Goal: Register for event/course: Sign up to attend an event or enroll in a course

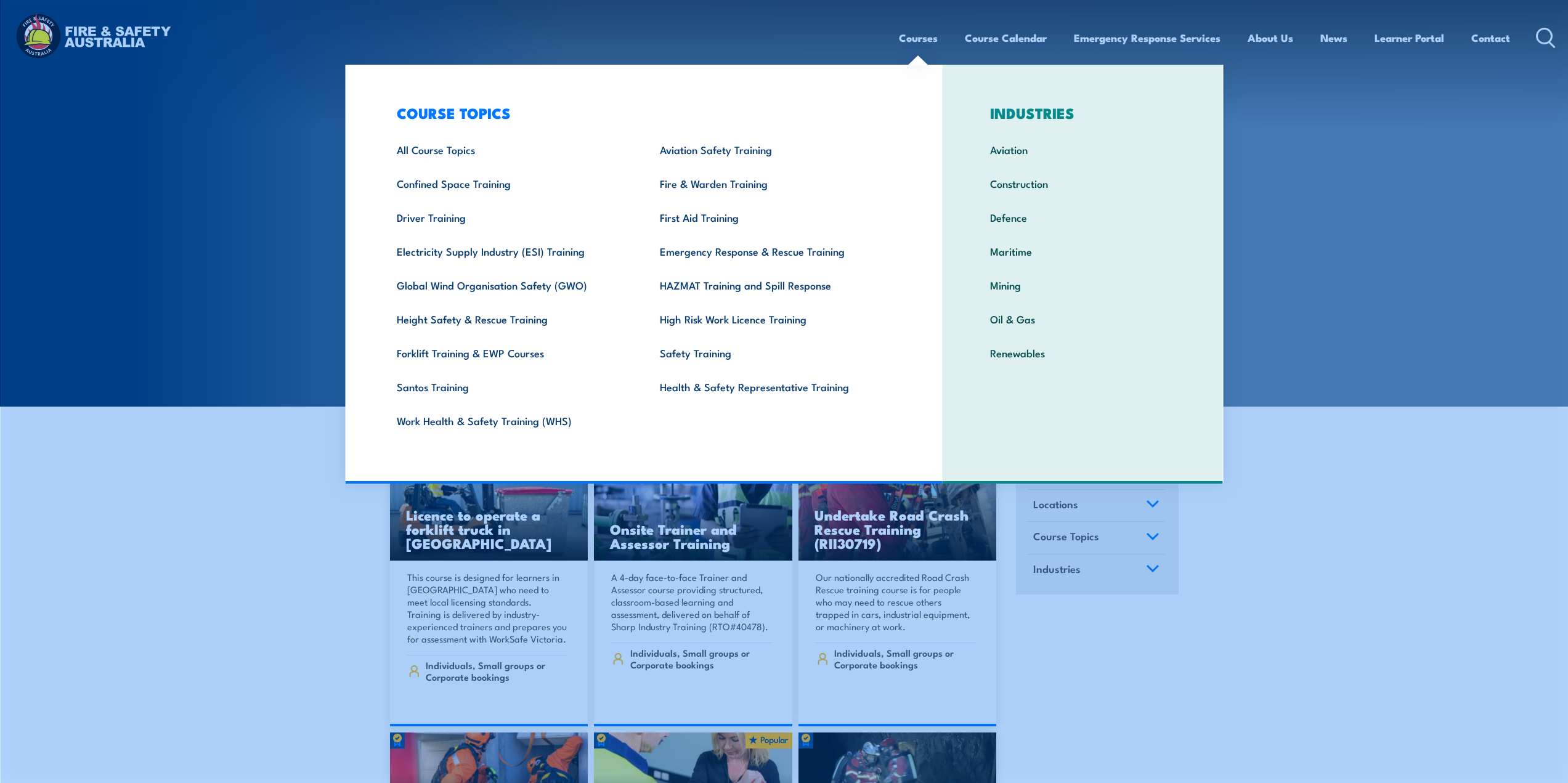
click at [916, 40] on link "Courses" at bounding box center [918, 37] width 39 height 33
click at [434, 184] on link "Confined Space Training" at bounding box center [509, 183] width 263 height 34
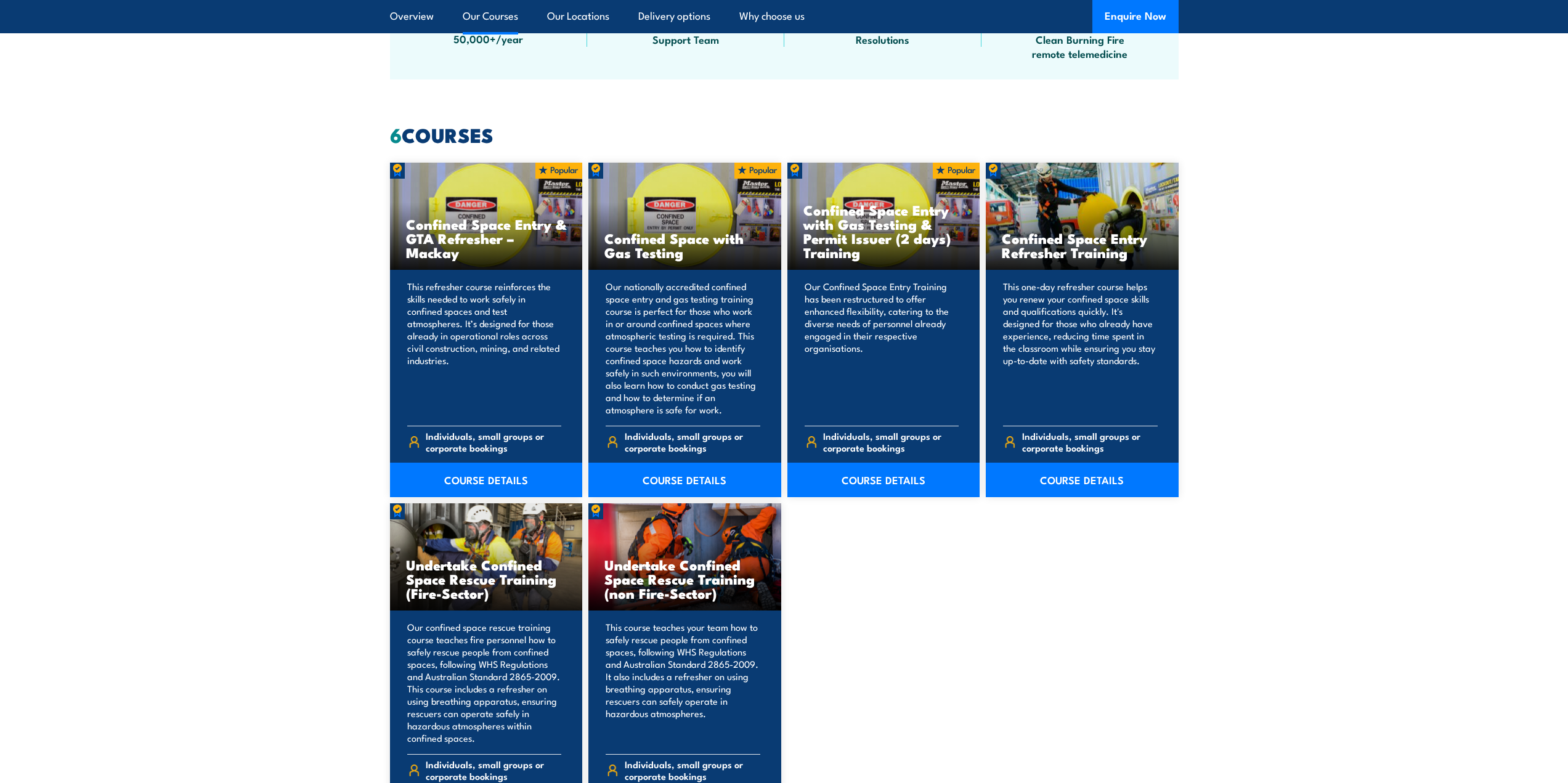
scroll to position [937, 0]
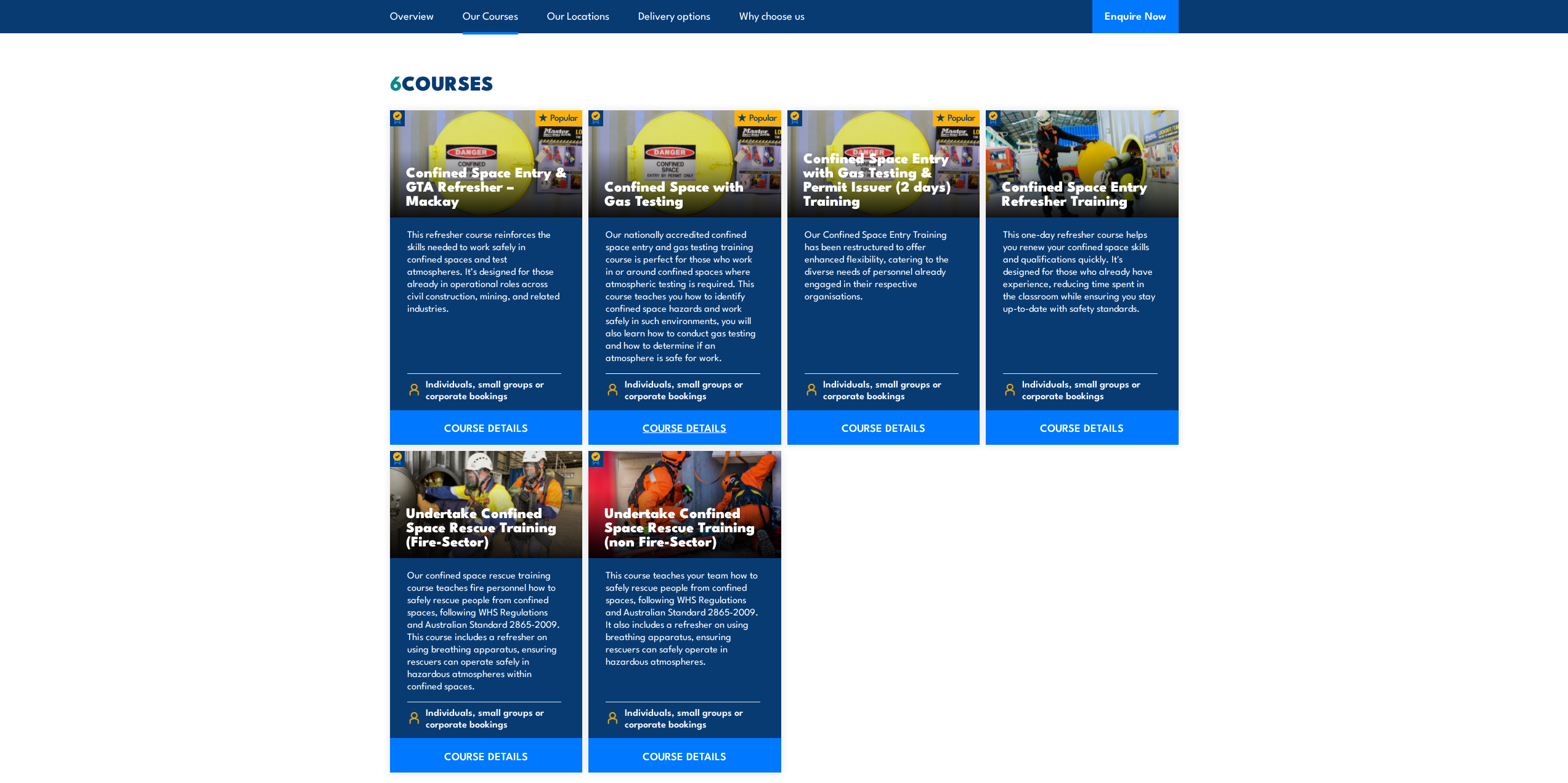
click at [676, 427] on link "COURSE DETAILS" at bounding box center [685, 427] width 193 height 34
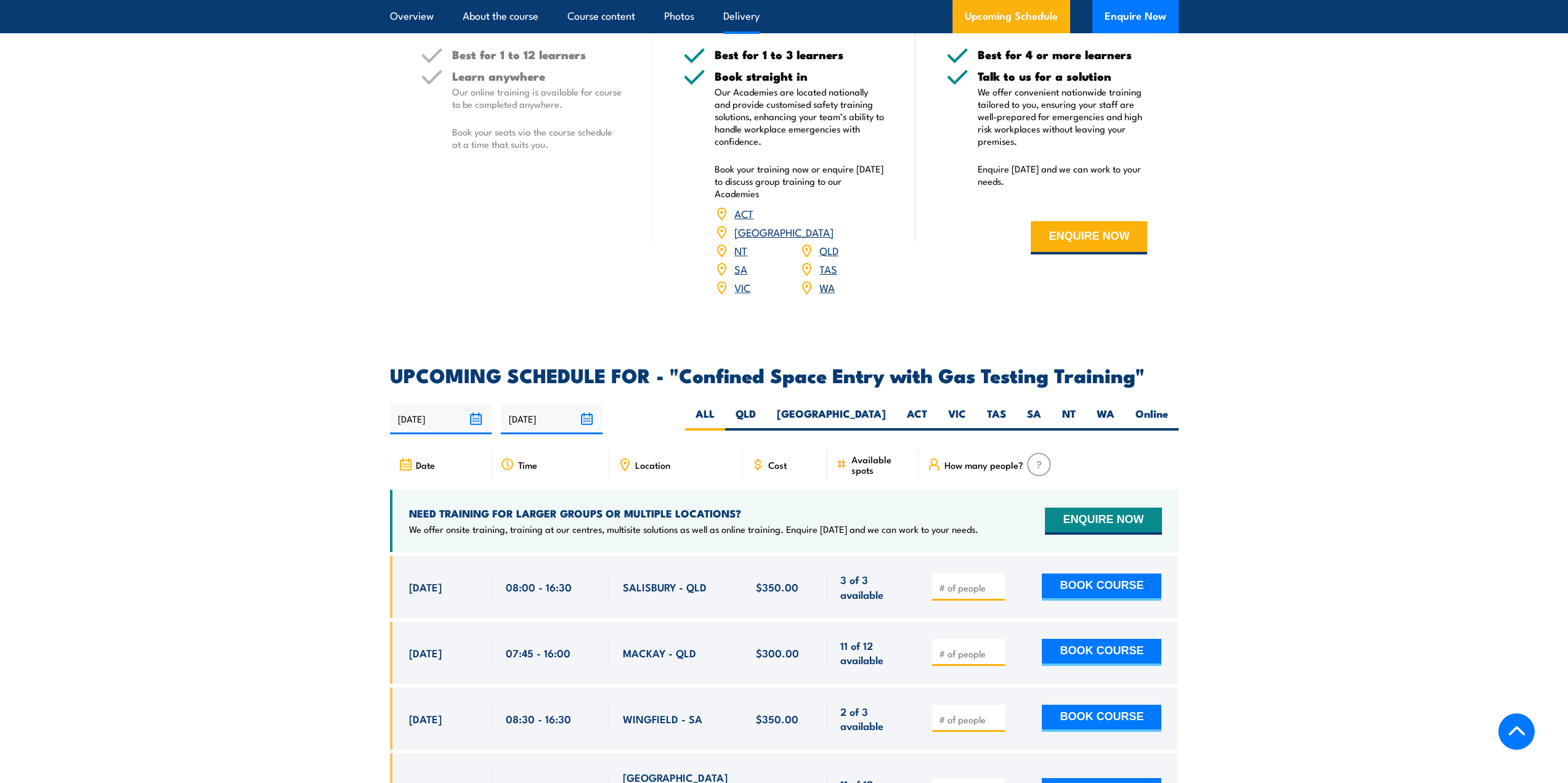
scroll to position [2121, 0]
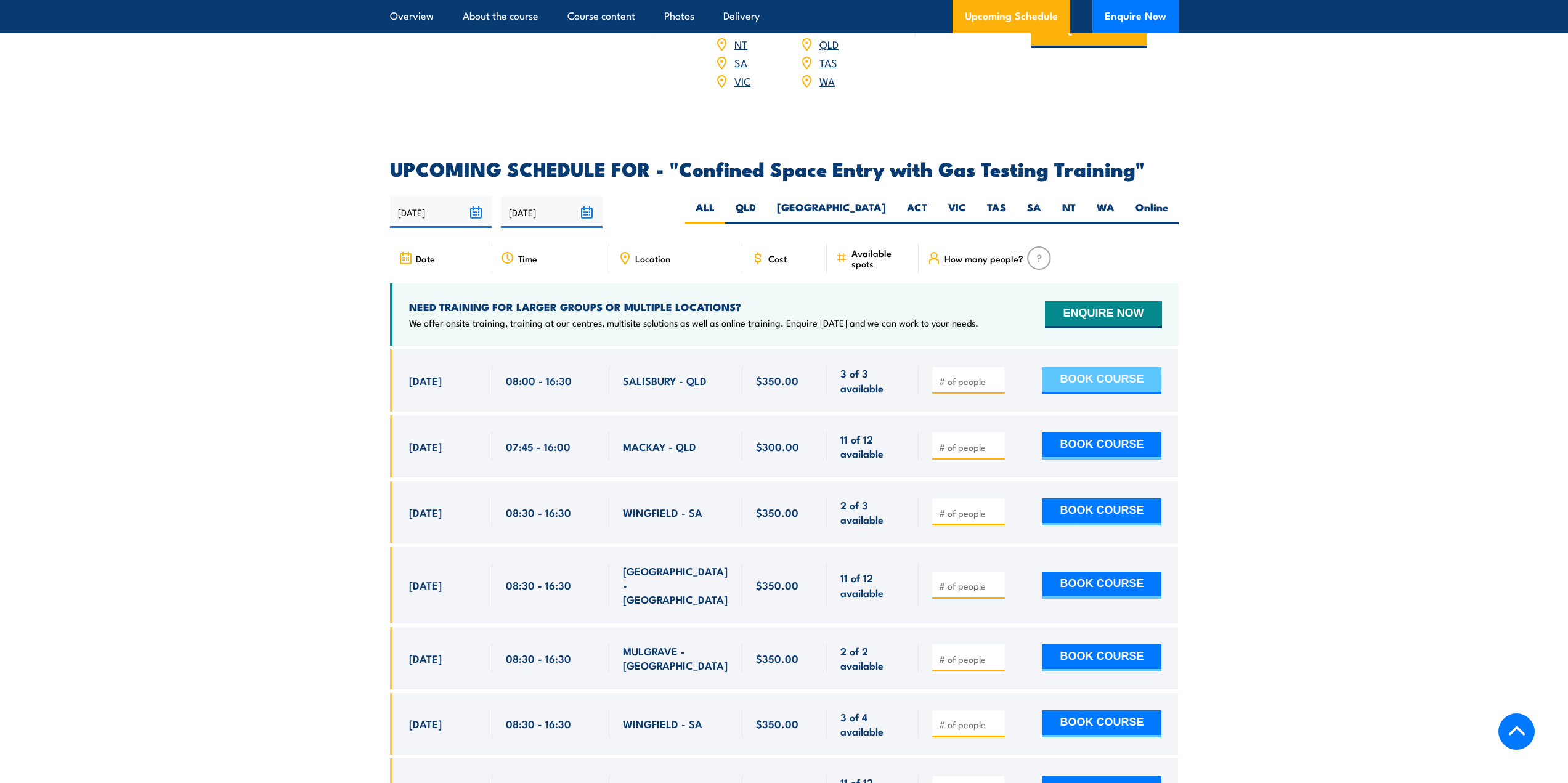
click at [1087, 377] on button "BOOK COURSE" at bounding box center [1101, 380] width 119 height 27
click at [977, 378] on input "number" at bounding box center [970, 381] width 62 height 12
type input "1"
click at [1082, 380] on button "BOOK COURSE" at bounding box center [1101, 380] width 119 height 27
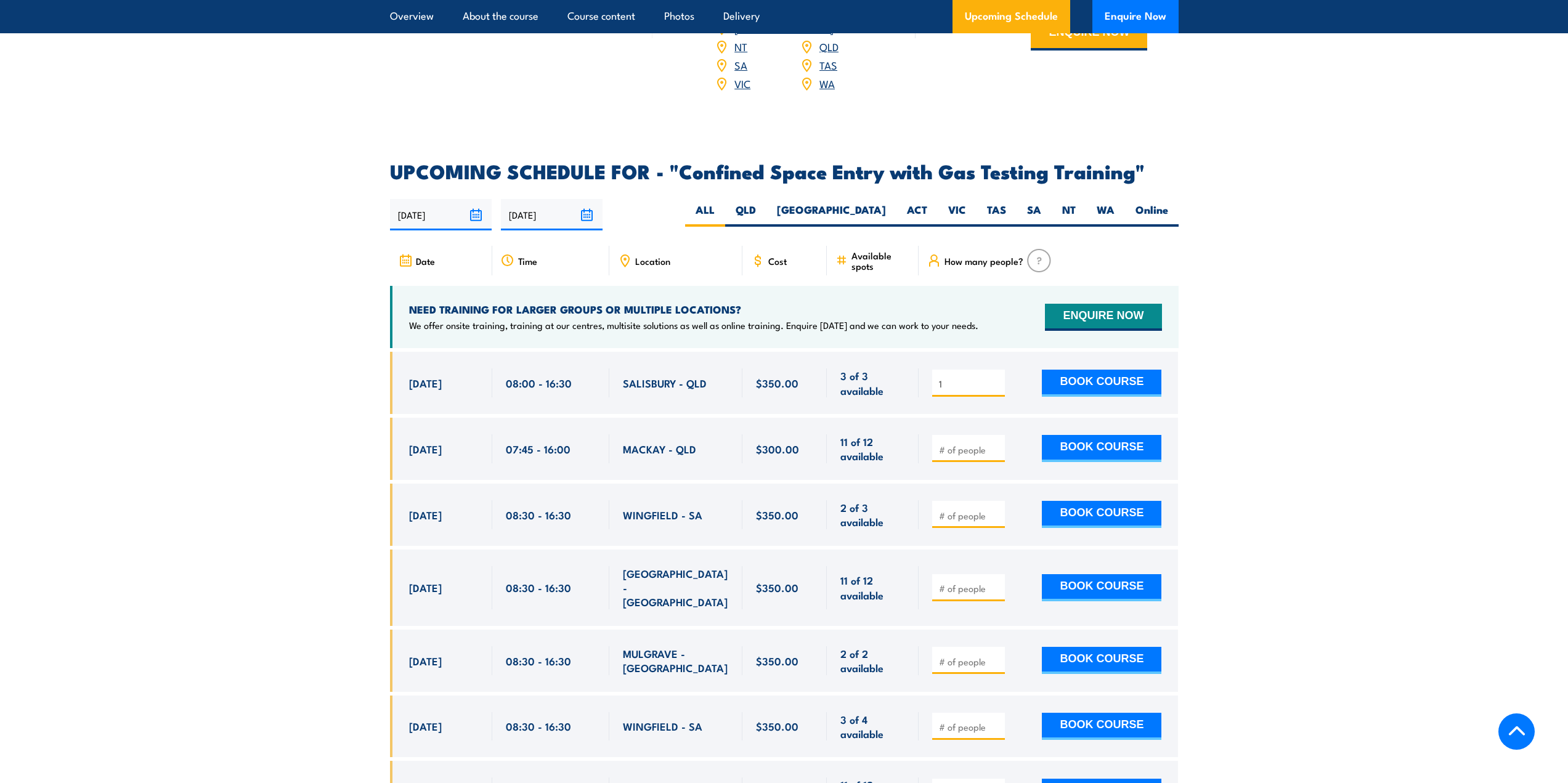
scroll to position [2121, 0]
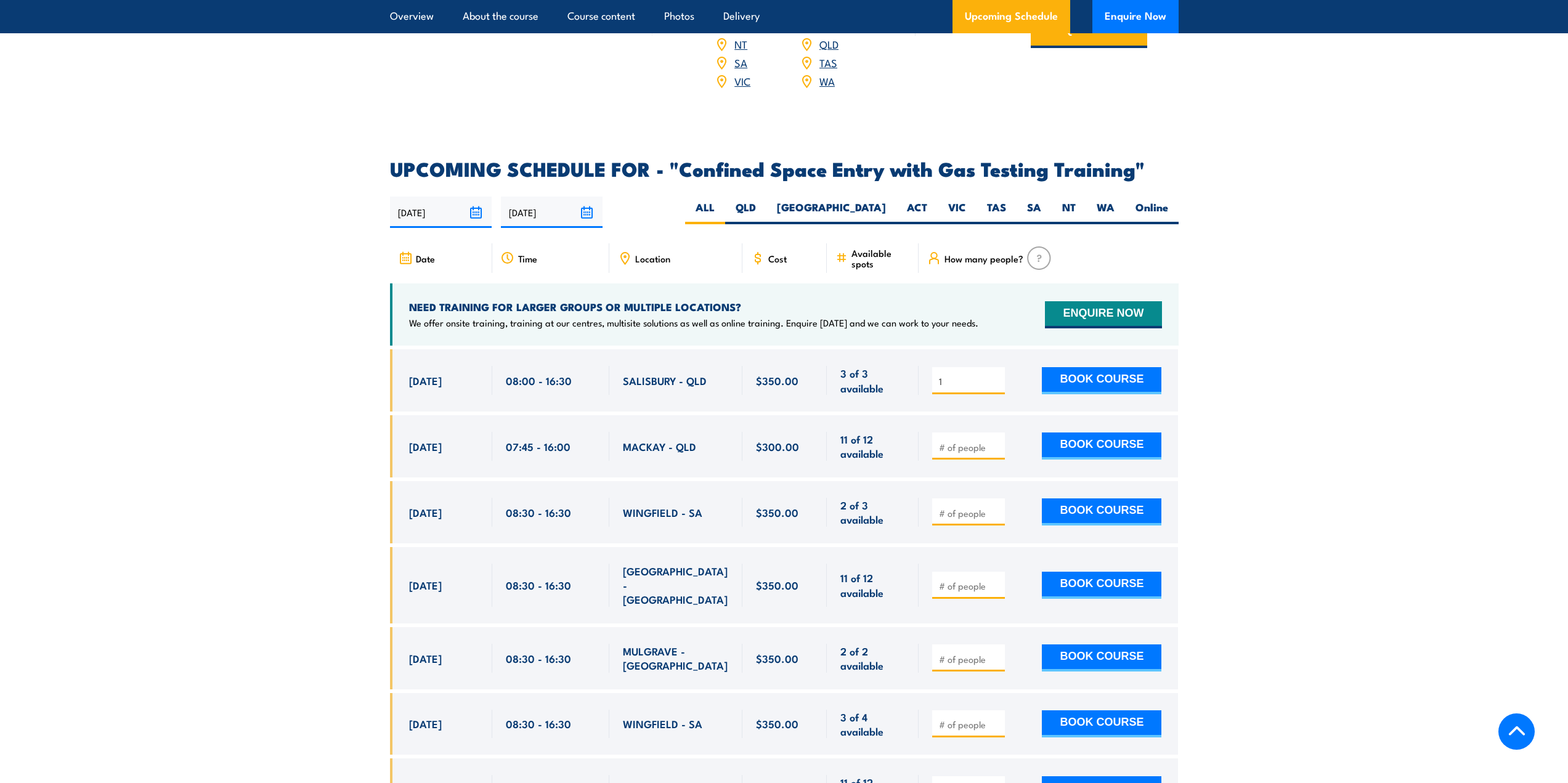
click at [793, 262] on div "Cost" at bounding box center [784, 257] width 85 height 30
click at [776, 253] on span "Cost" at bounding box center [777, 258] width 18 height 11
click at [782, 256] on span "Cost" at bounding box center [777, 258] width 18 height 11
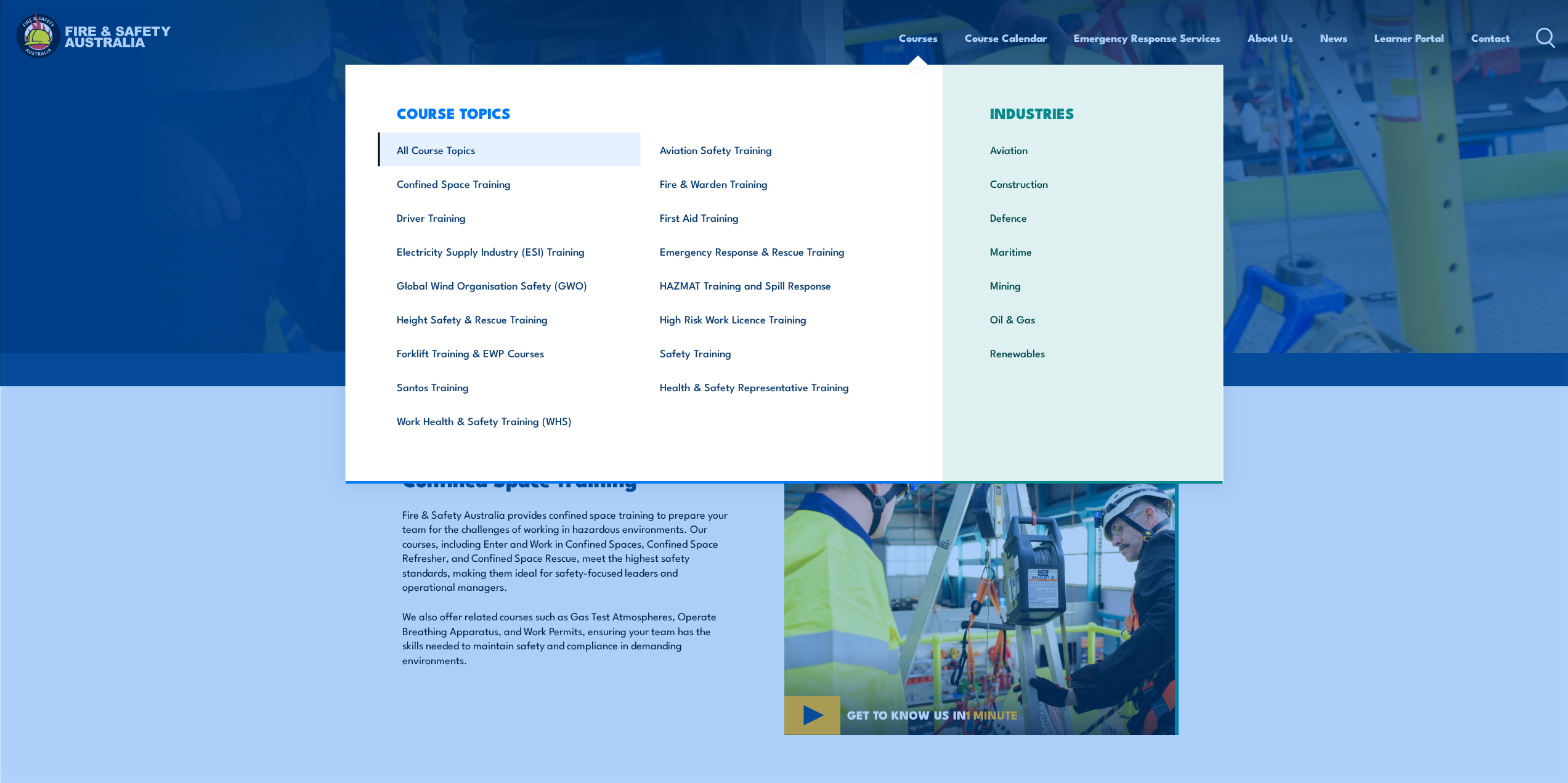
click at [439, 147] on link "All Course Topics" at bounding box center [509, 149] width 263 height 34
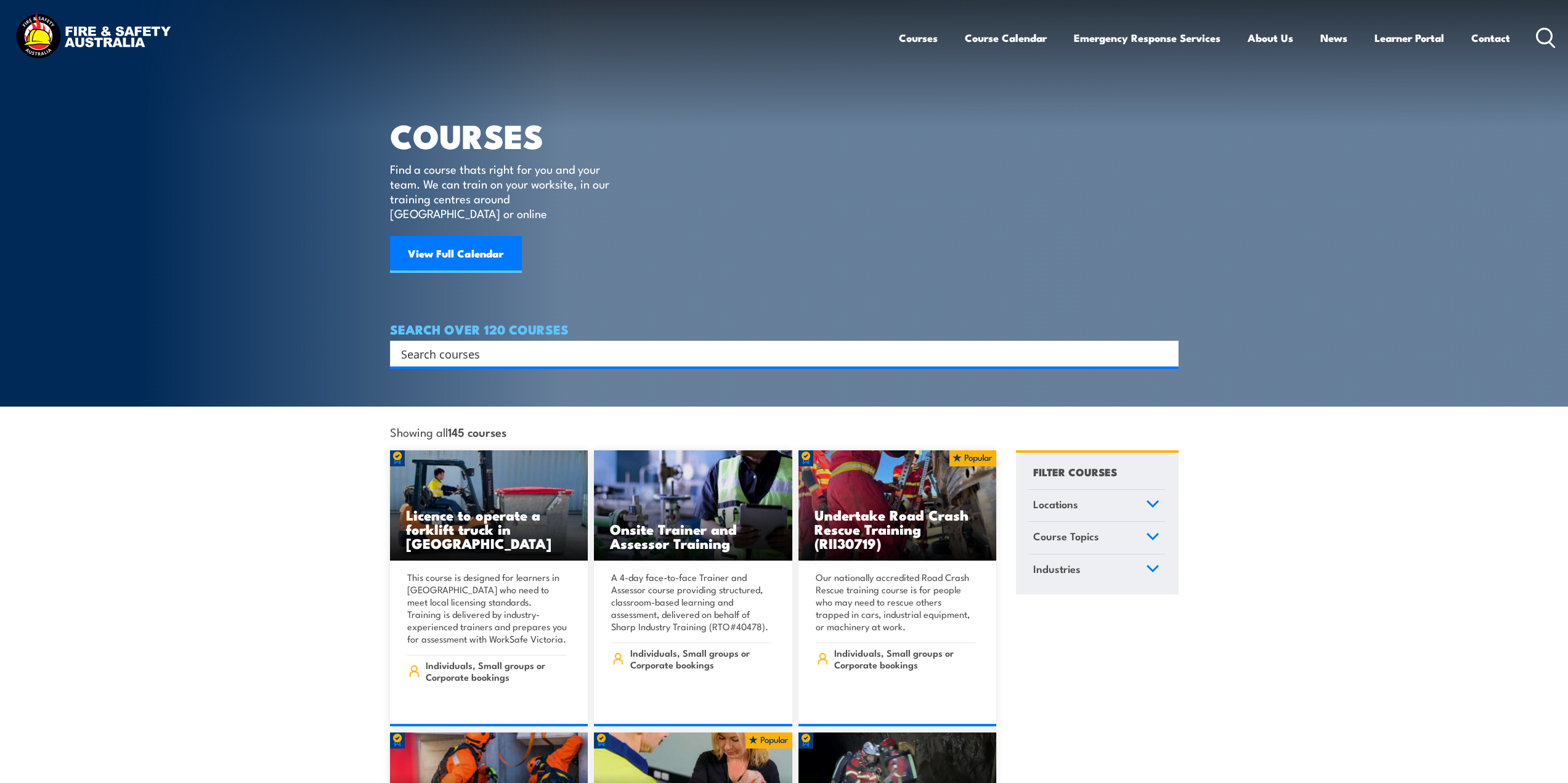
click at [485, 345] on input "Search input" at bounding box center [776, 354] width 750 height 18
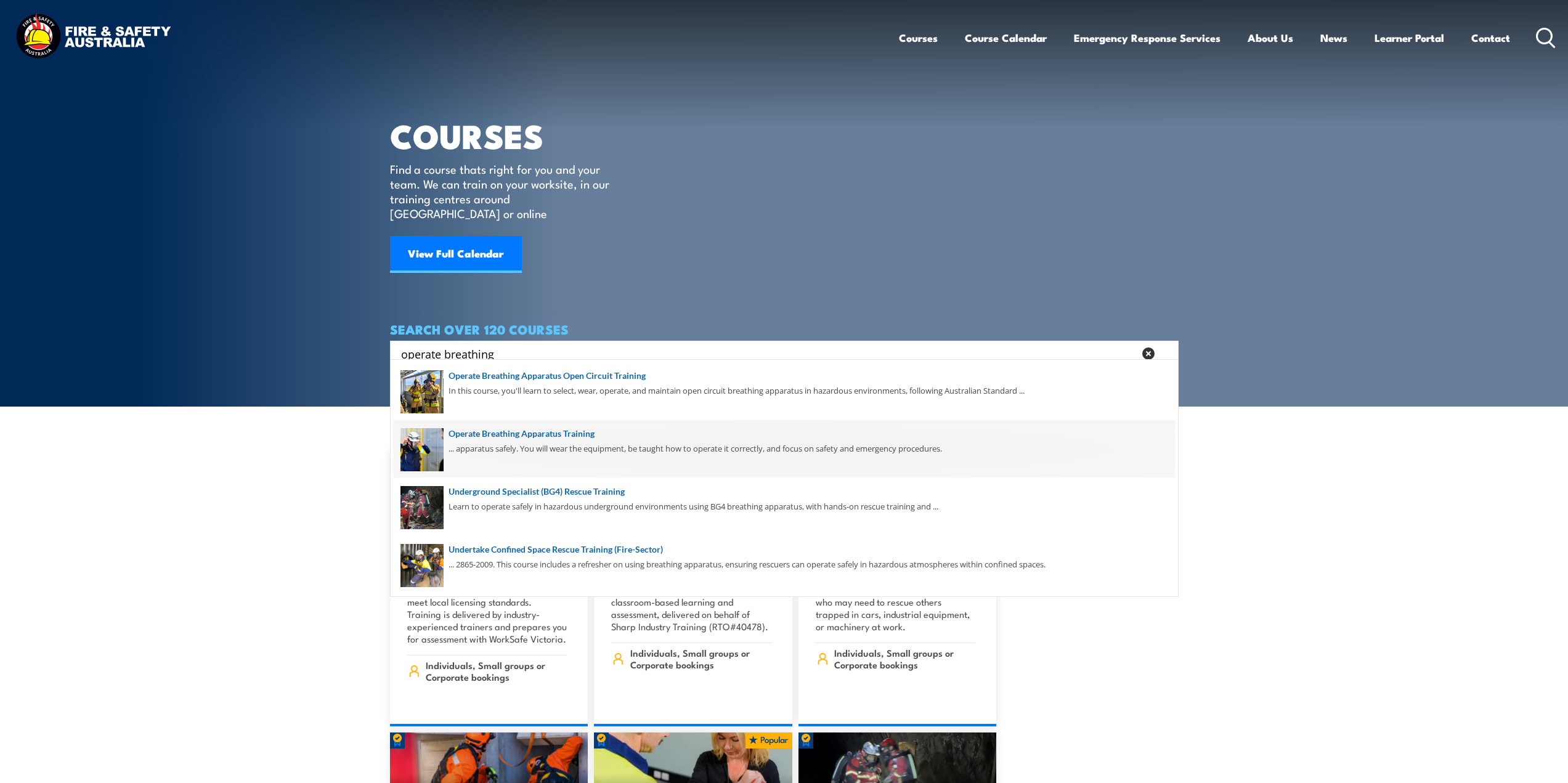
type input "operate breathing"
click at [513, 429] on span at bounding box center [784, 449] width 781 height 58
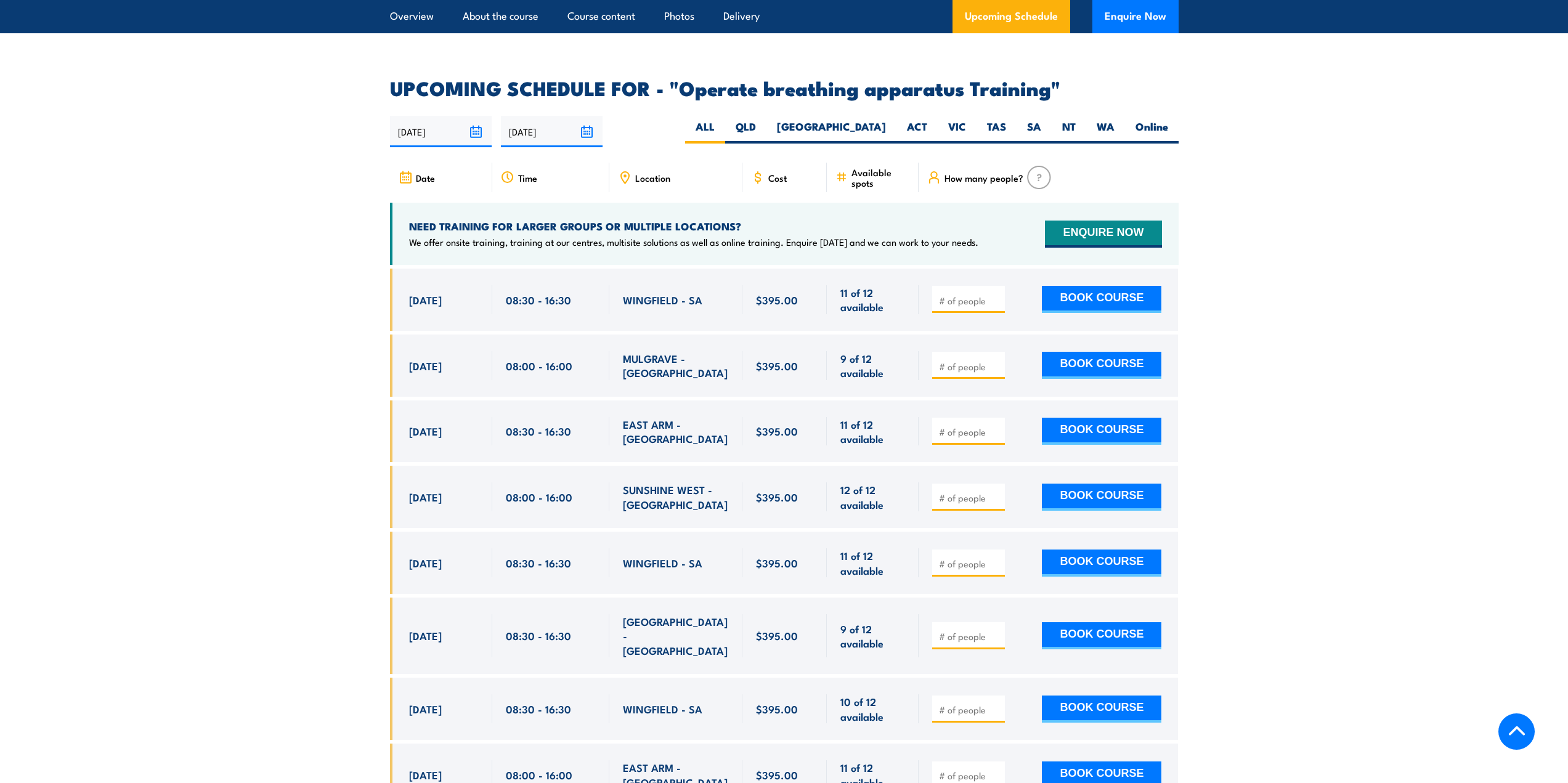
scroll to position [1914, 0]
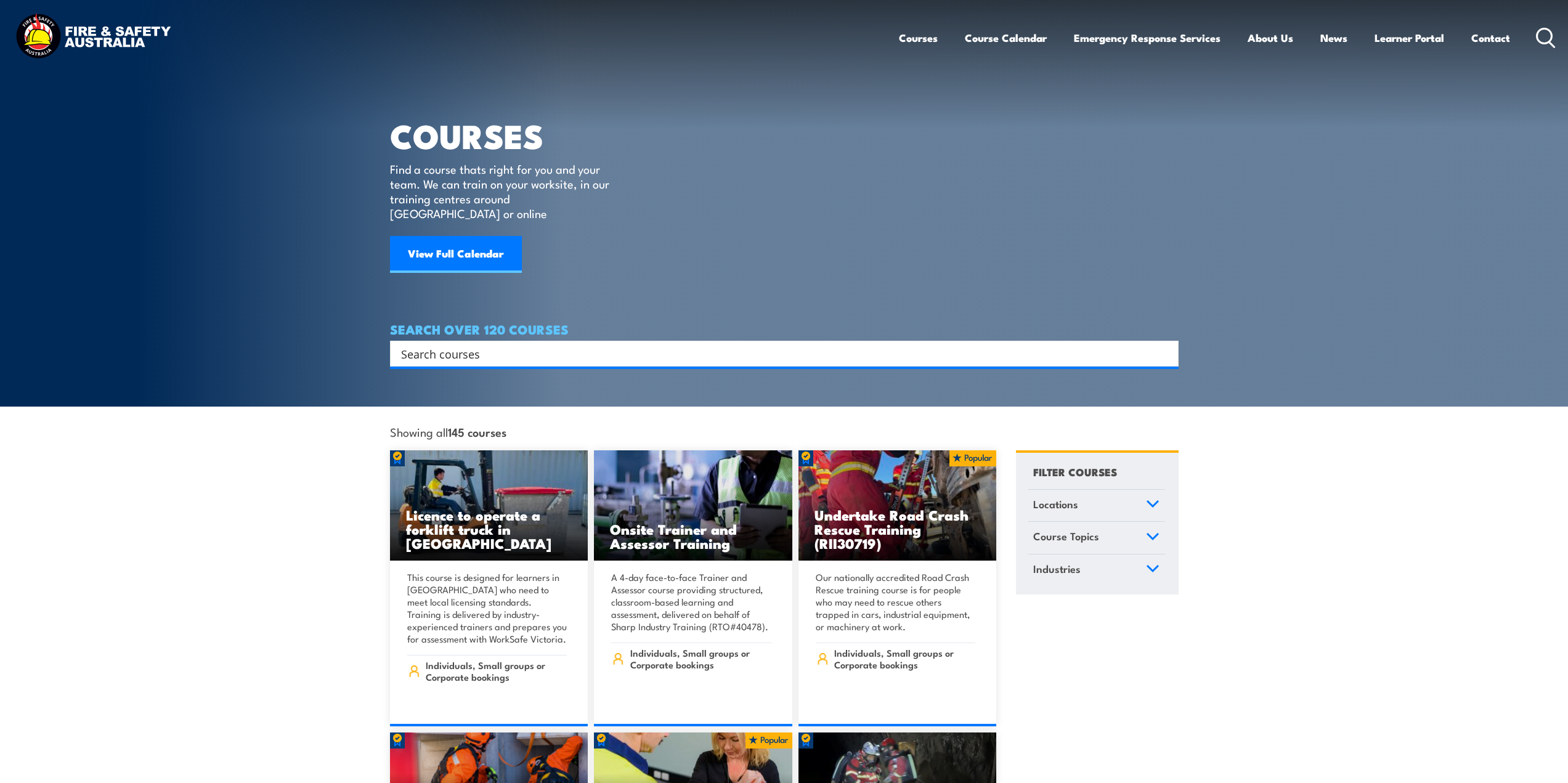
click at [503, 345] on input "Search input" at bounding box center [776, 354] width 750 height 18
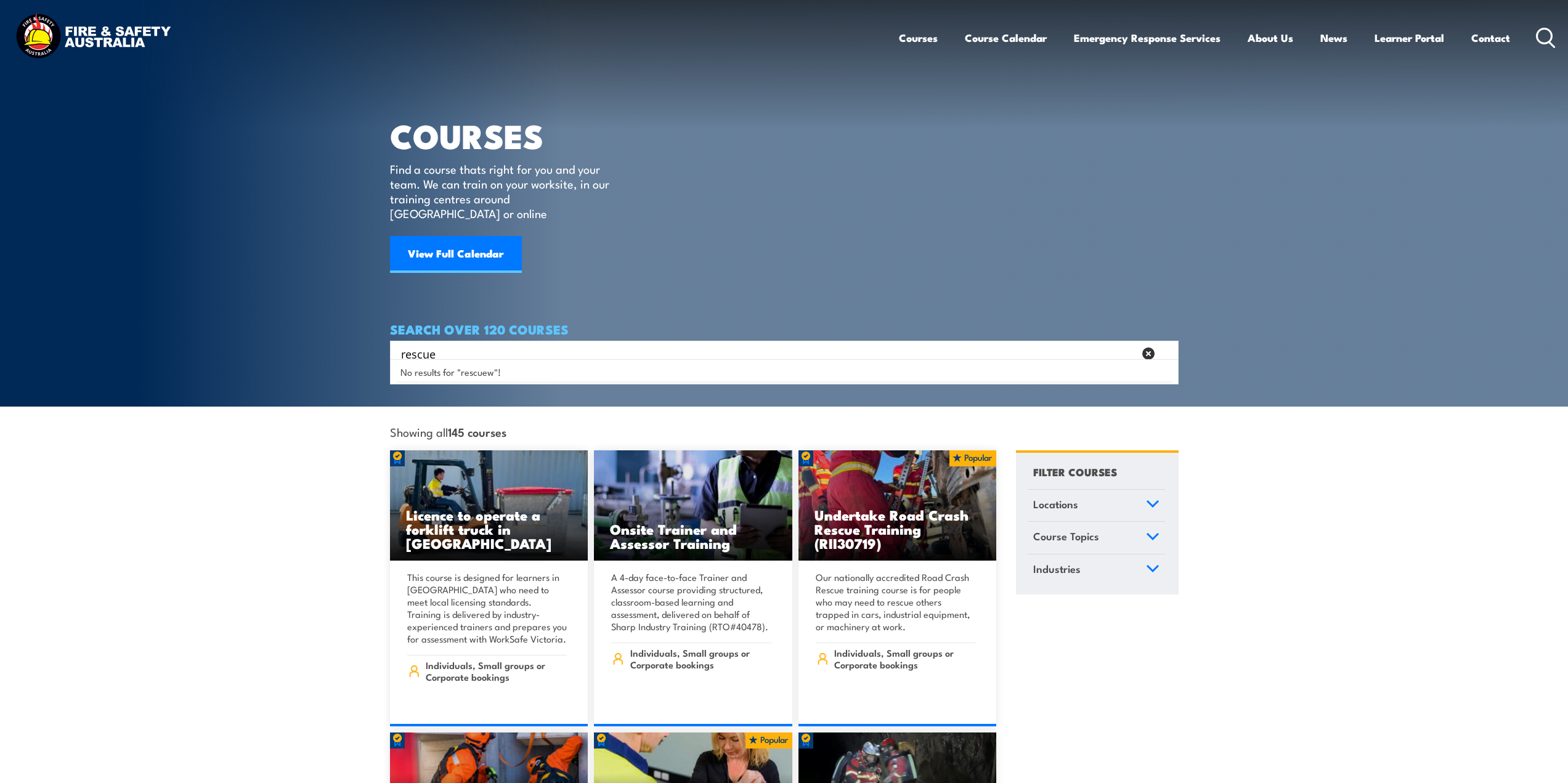
type input "rescue"
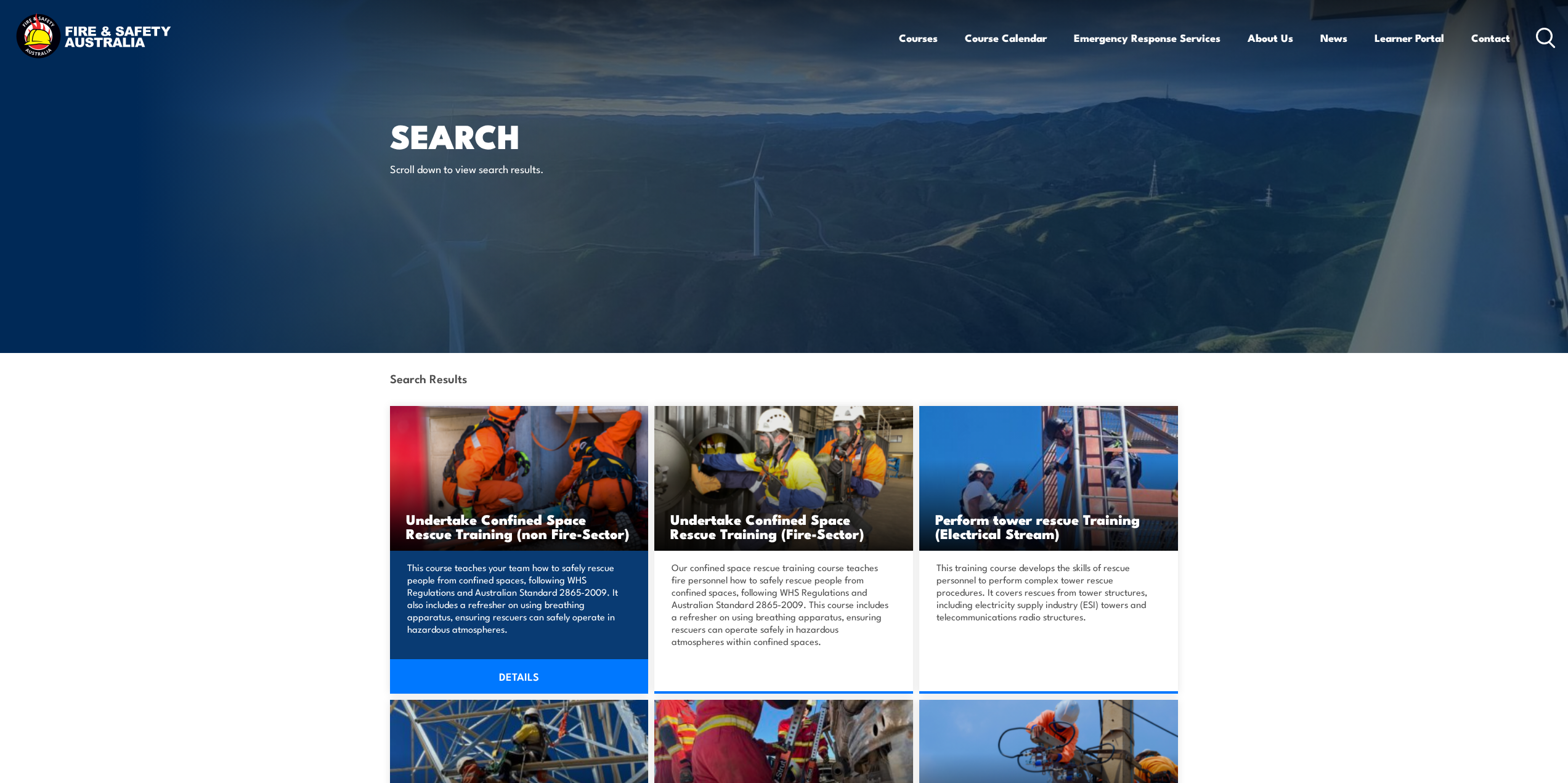
click at [524, 523] on h3 "Undertake Confined Space Rescue Training (non Fire-Sector)" at bounding box center [519, 526] width 227 height 28
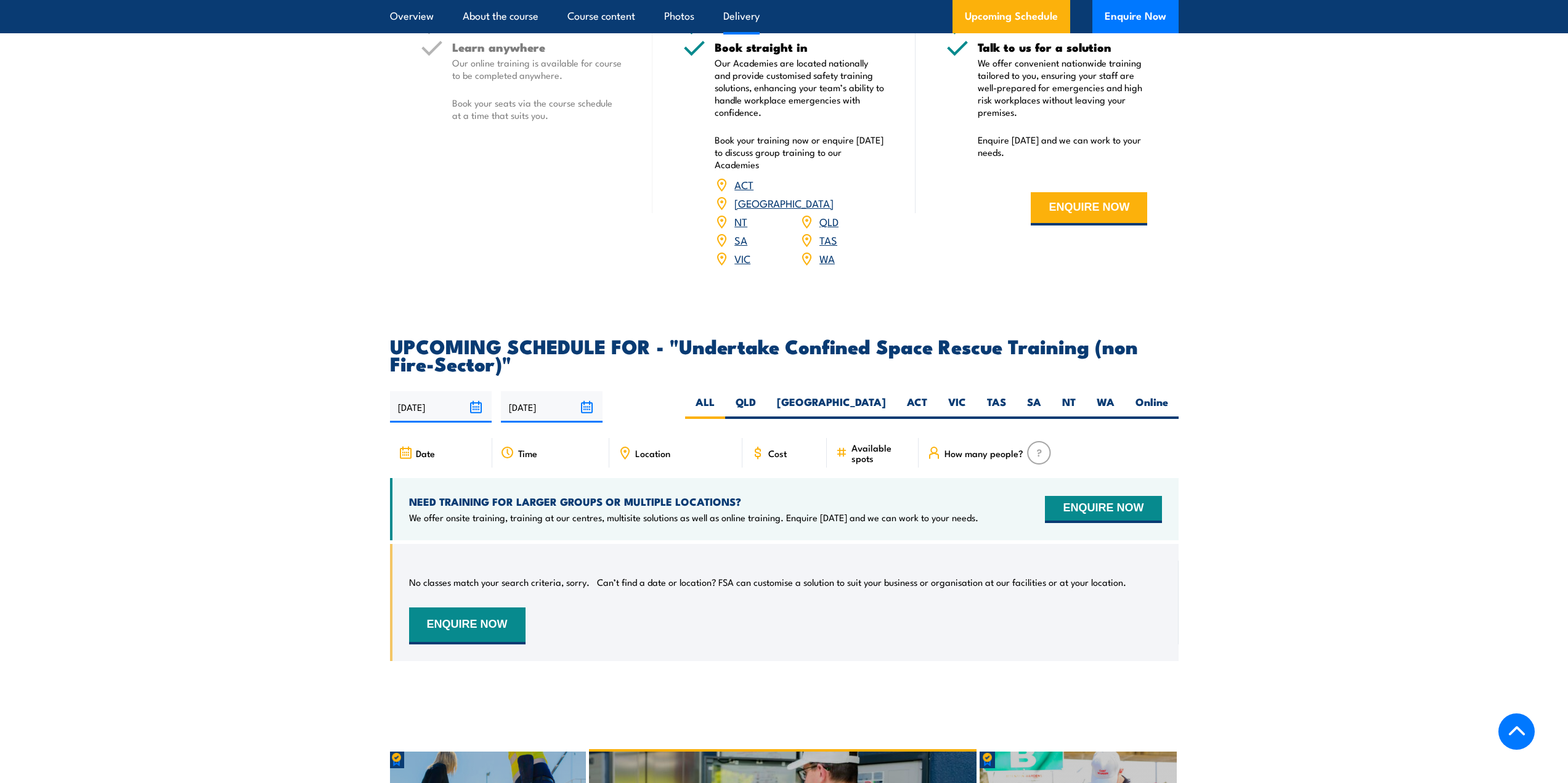
scroll to position [1911, 0]
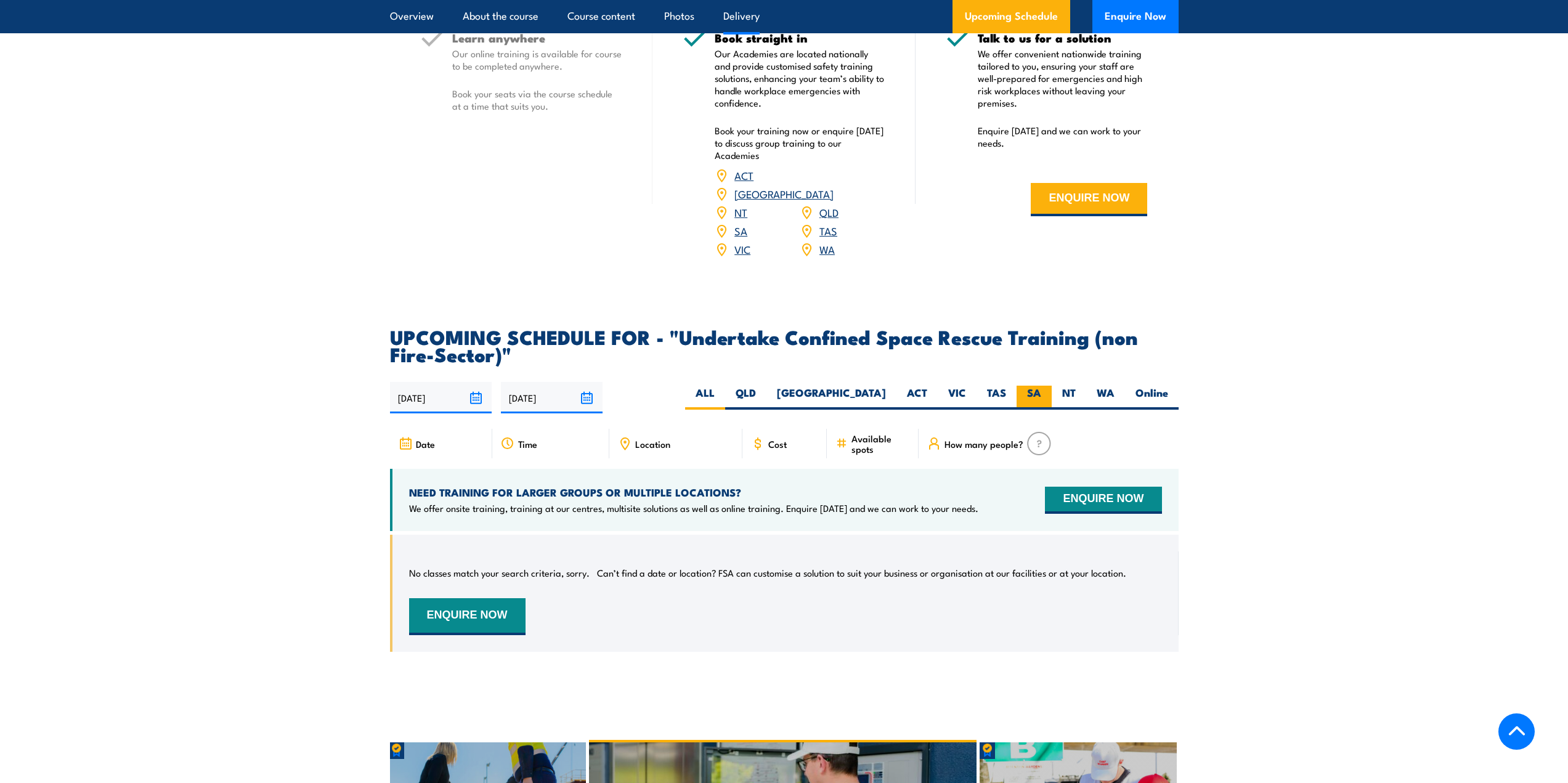
click at [1028, 386] on label "SA" at bounding box center [1034, 397] width 35 height 24
click at [1041, 386] on input "SA" at bounding box center [1045, 390] width 8 height 8
radio input "true"
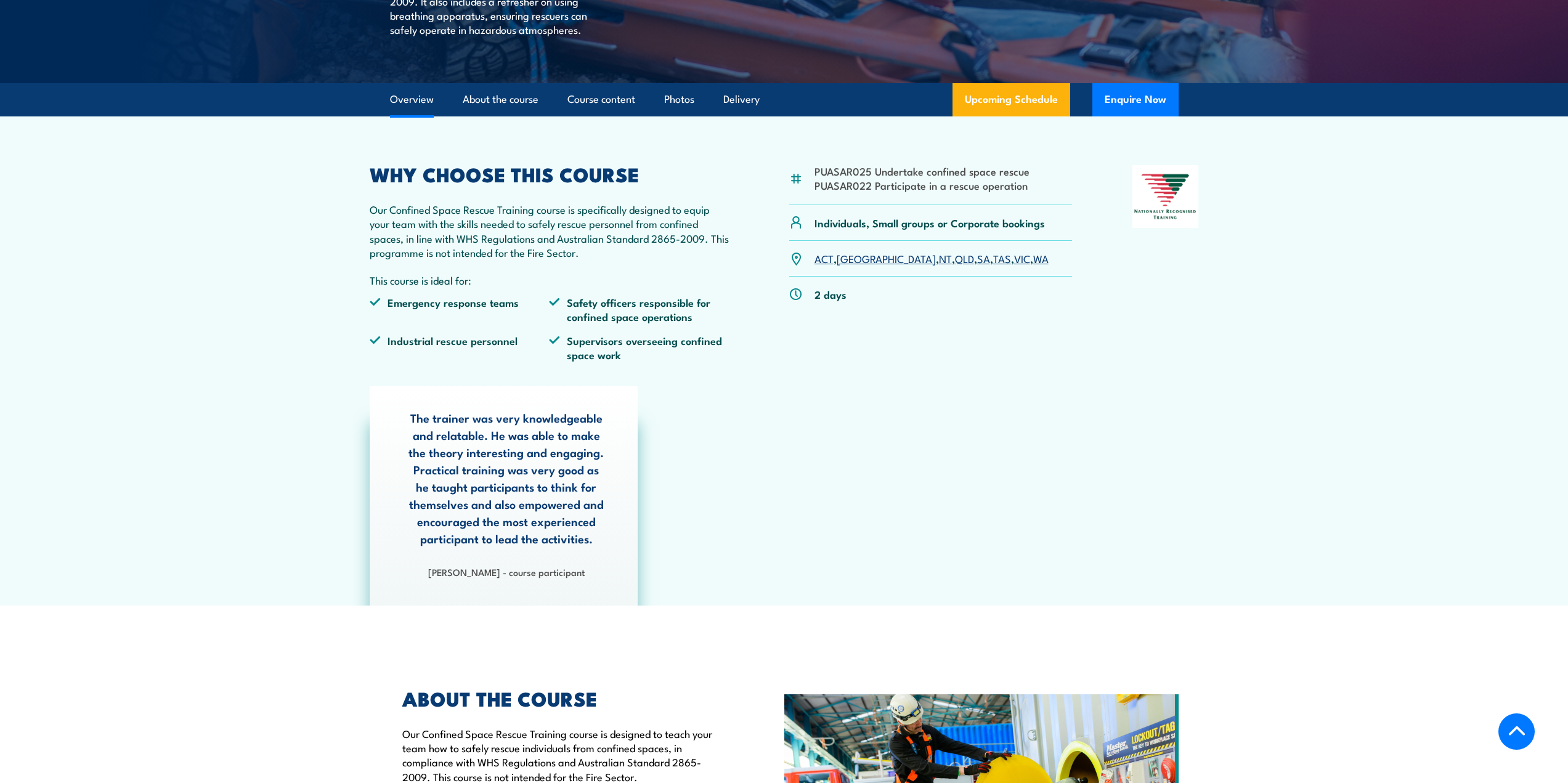
scroll to position [347, 0]
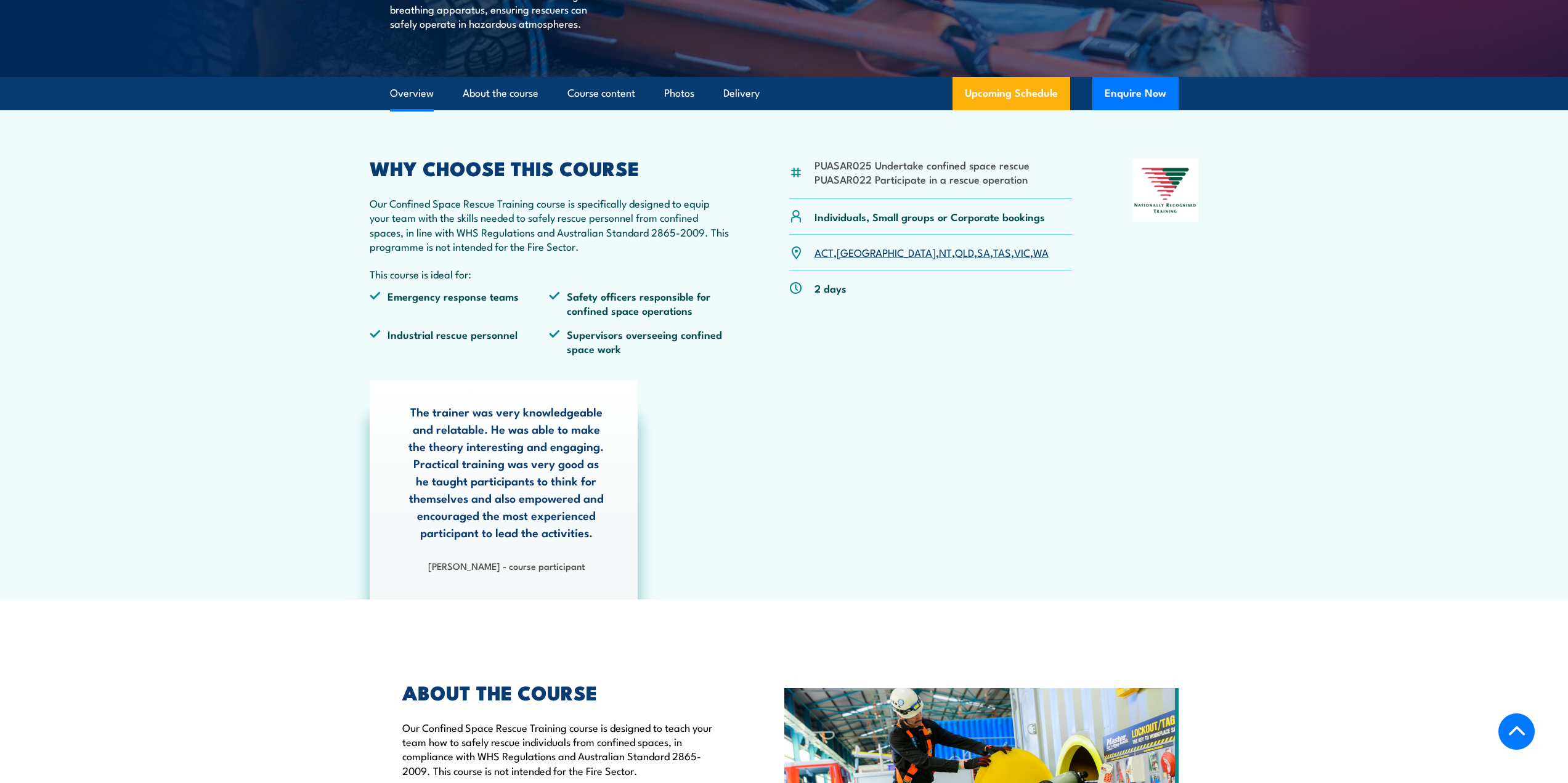
click at [1033, 252] on link "WA" at bounding box center [1041, 251] width 15 height 15
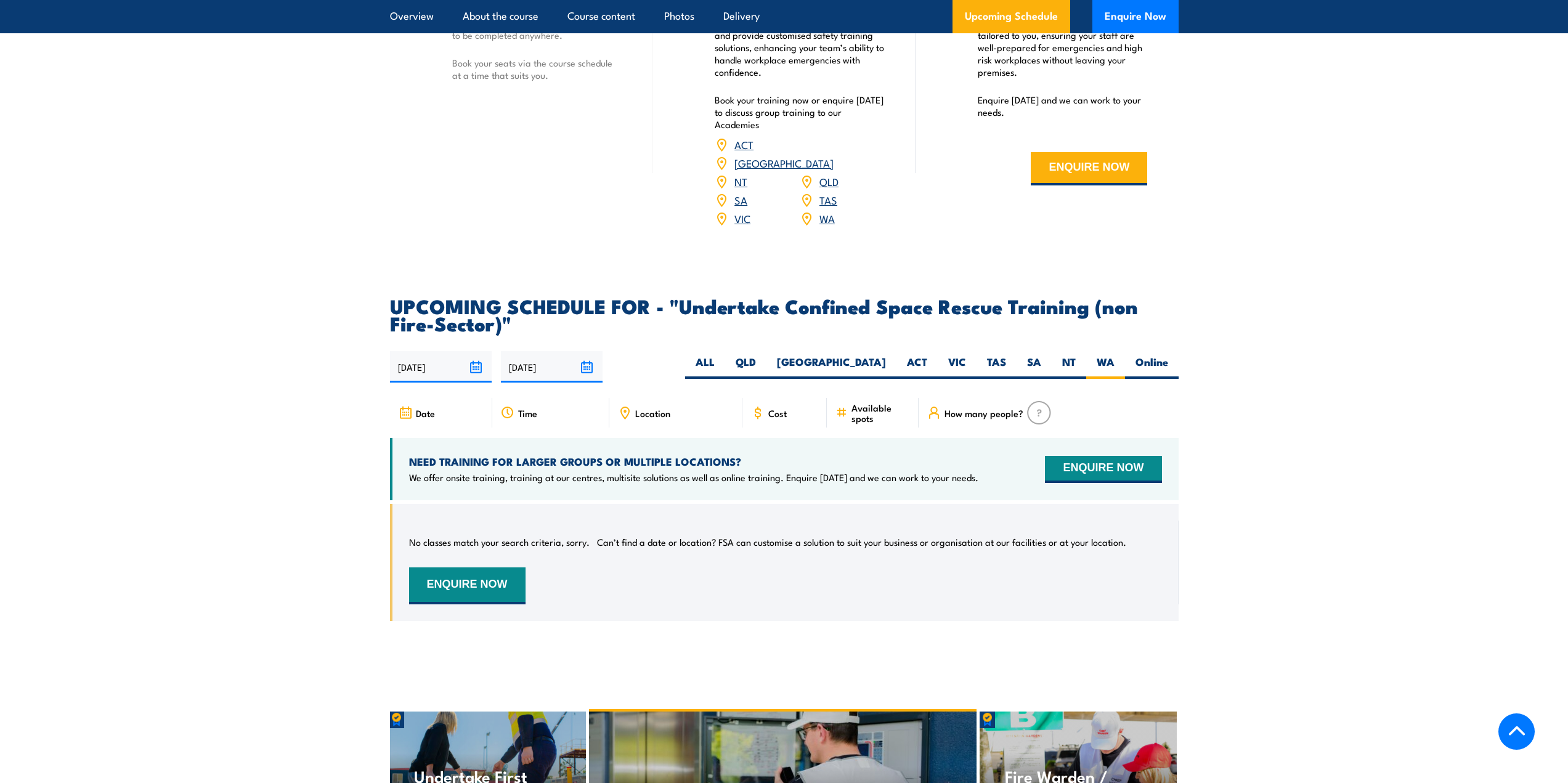
scroll to position [1933, 0]
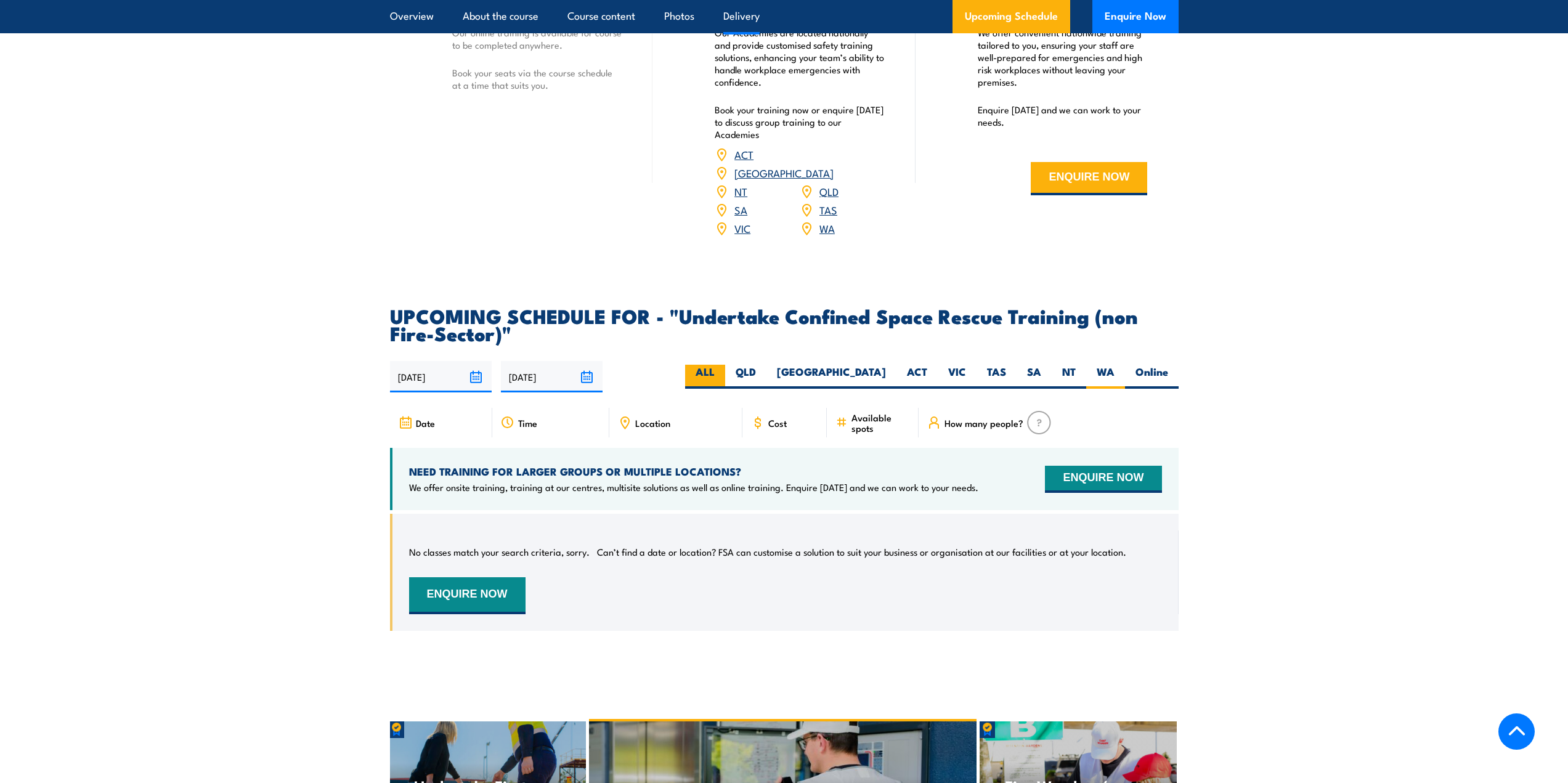
click at [725, 364] on label "ALL" at bounding box center [705, 376] width 40 height 24
click at [723, 364] on input "ALL" at bounding box center [718, 368] width 8 height 8
radio input "true"
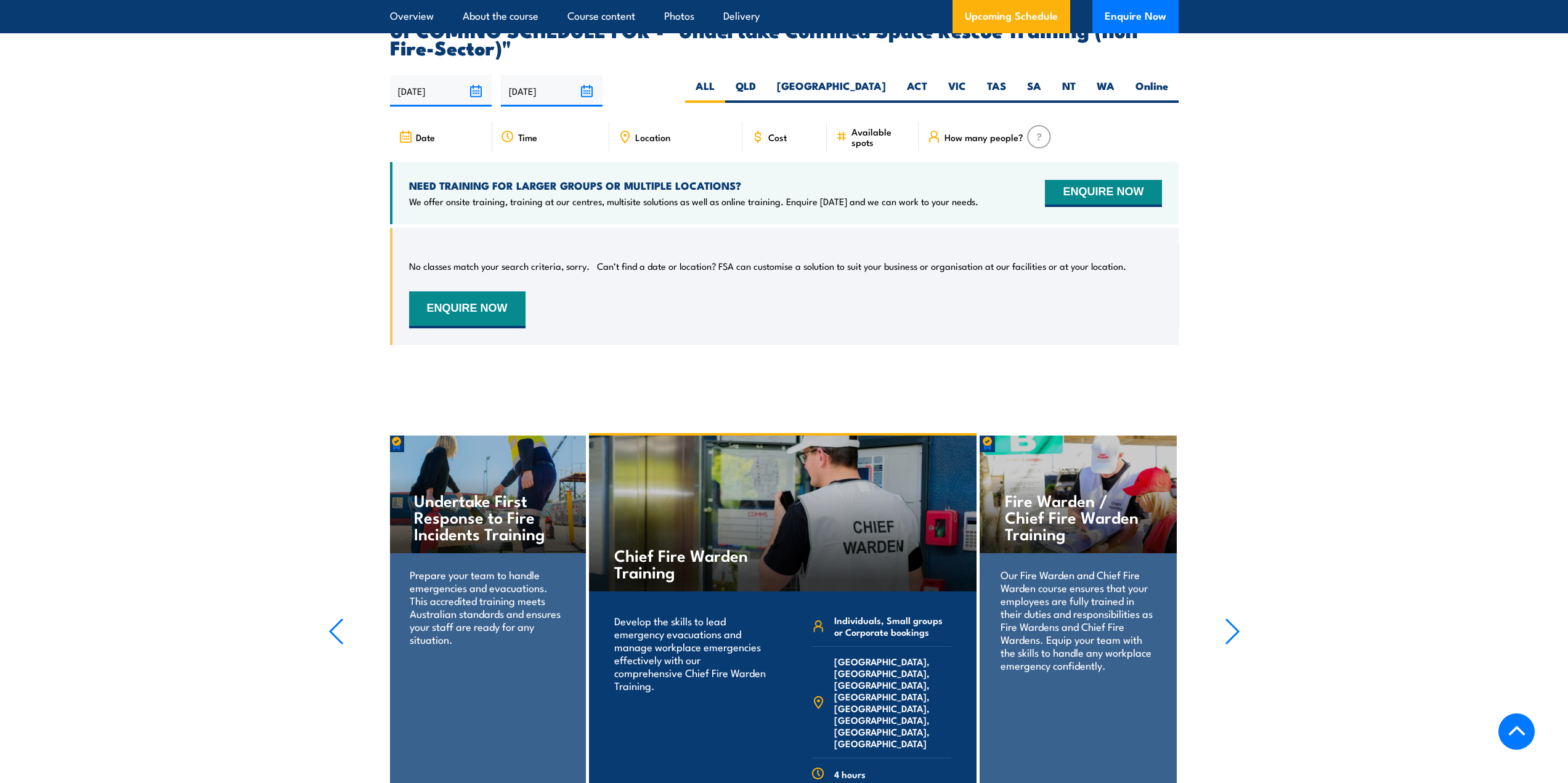
scroll to position [2221, 0]
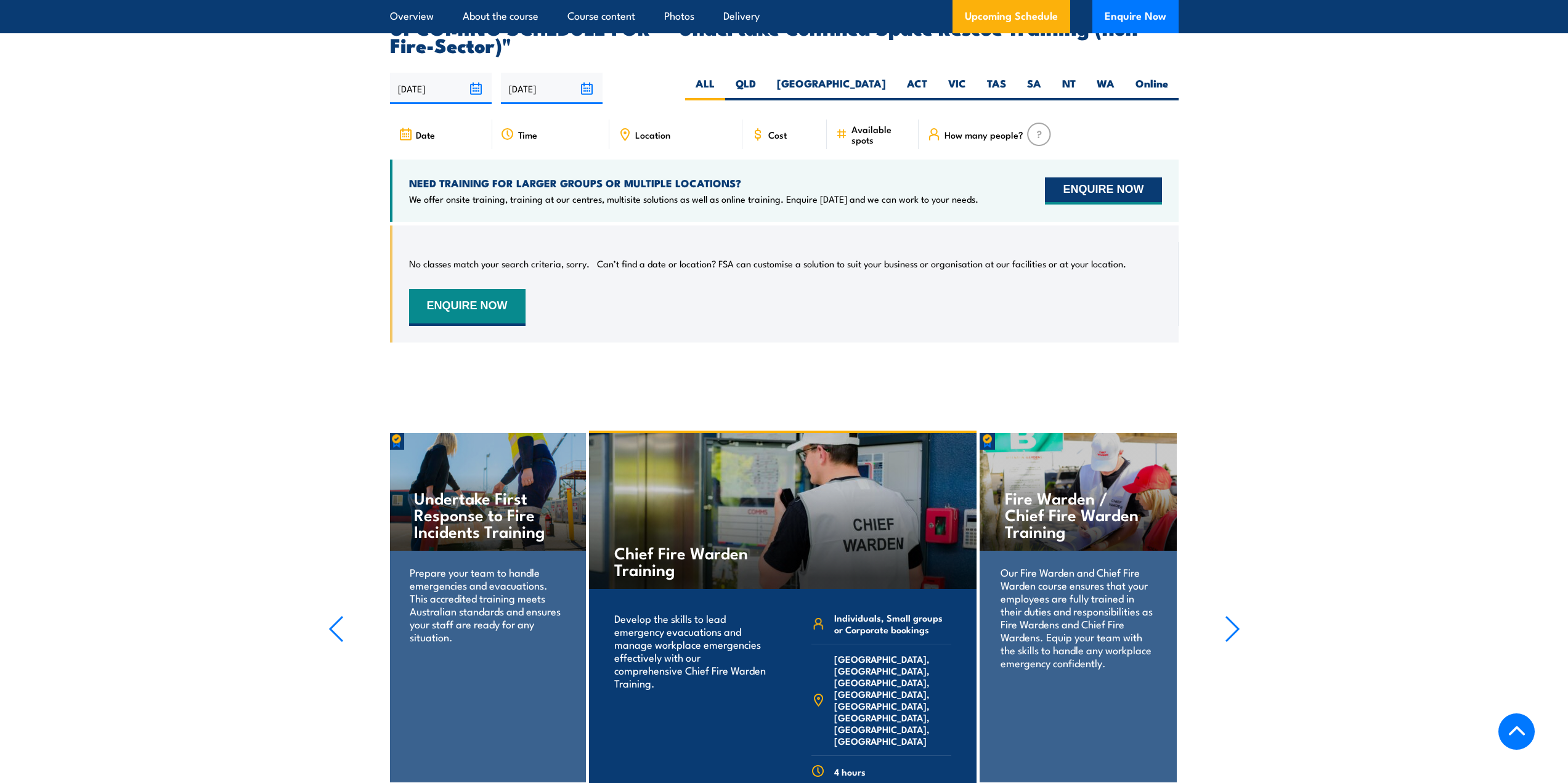
click at [1089, 177] on button "ENQUIRE NOW" at bounding box center [1103, 190] width 116 height 27
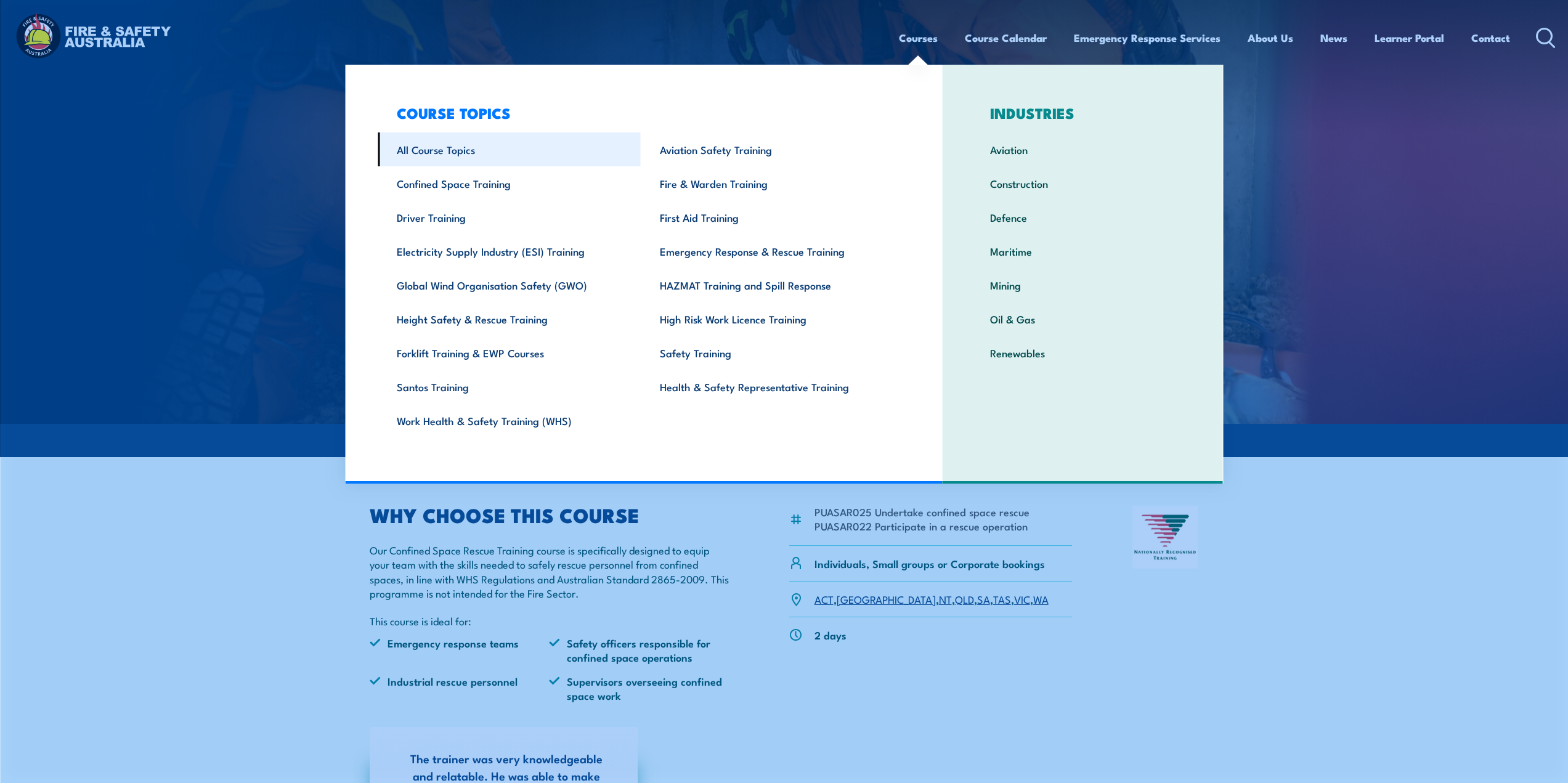
click at [421, 151] on link "All Course Topics" at bounding box center [509, 149] width 263 height 34
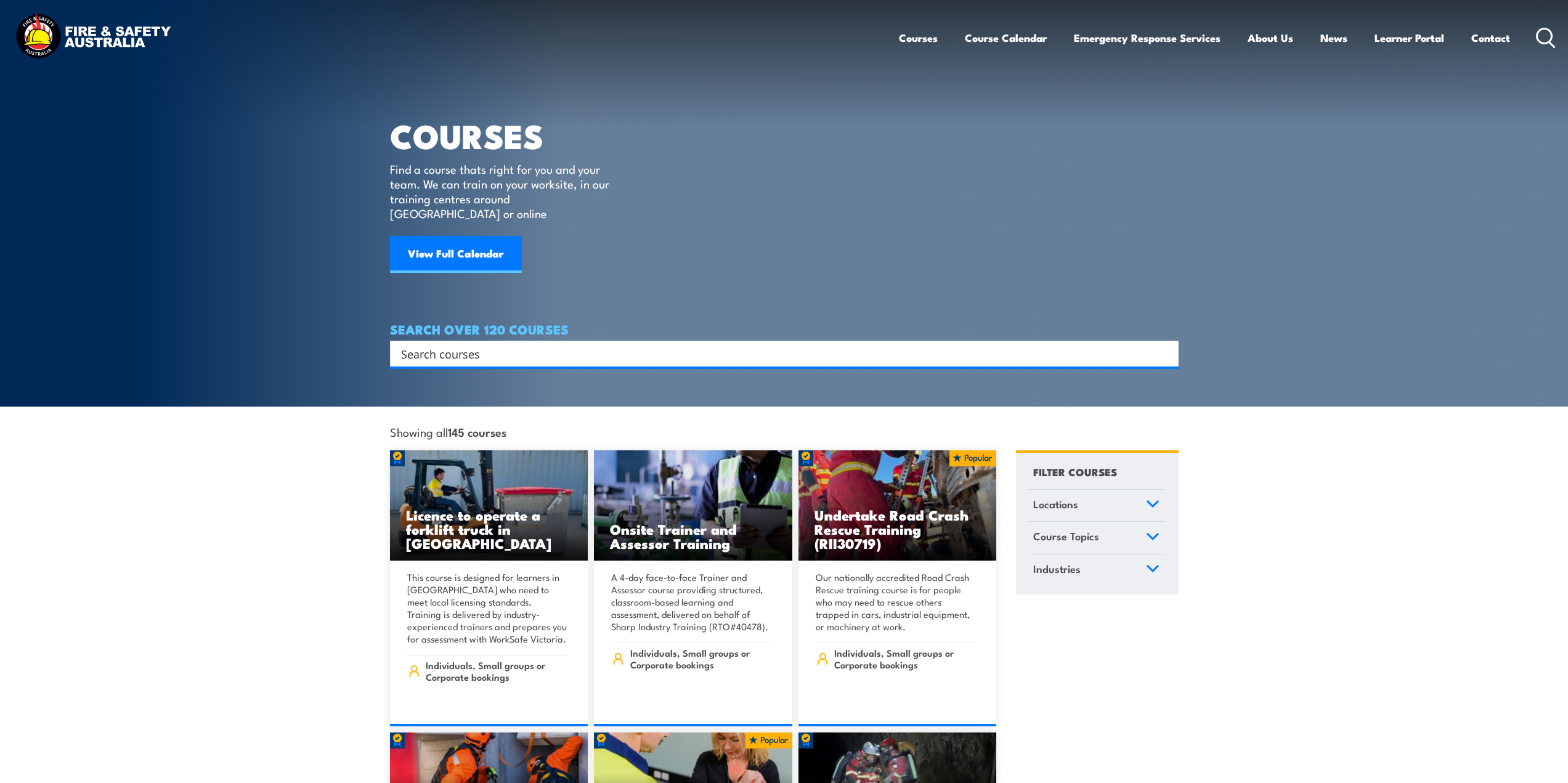
click at [448, 345] on input "Search input" at bounding box center [776, 354] width 750 height 18
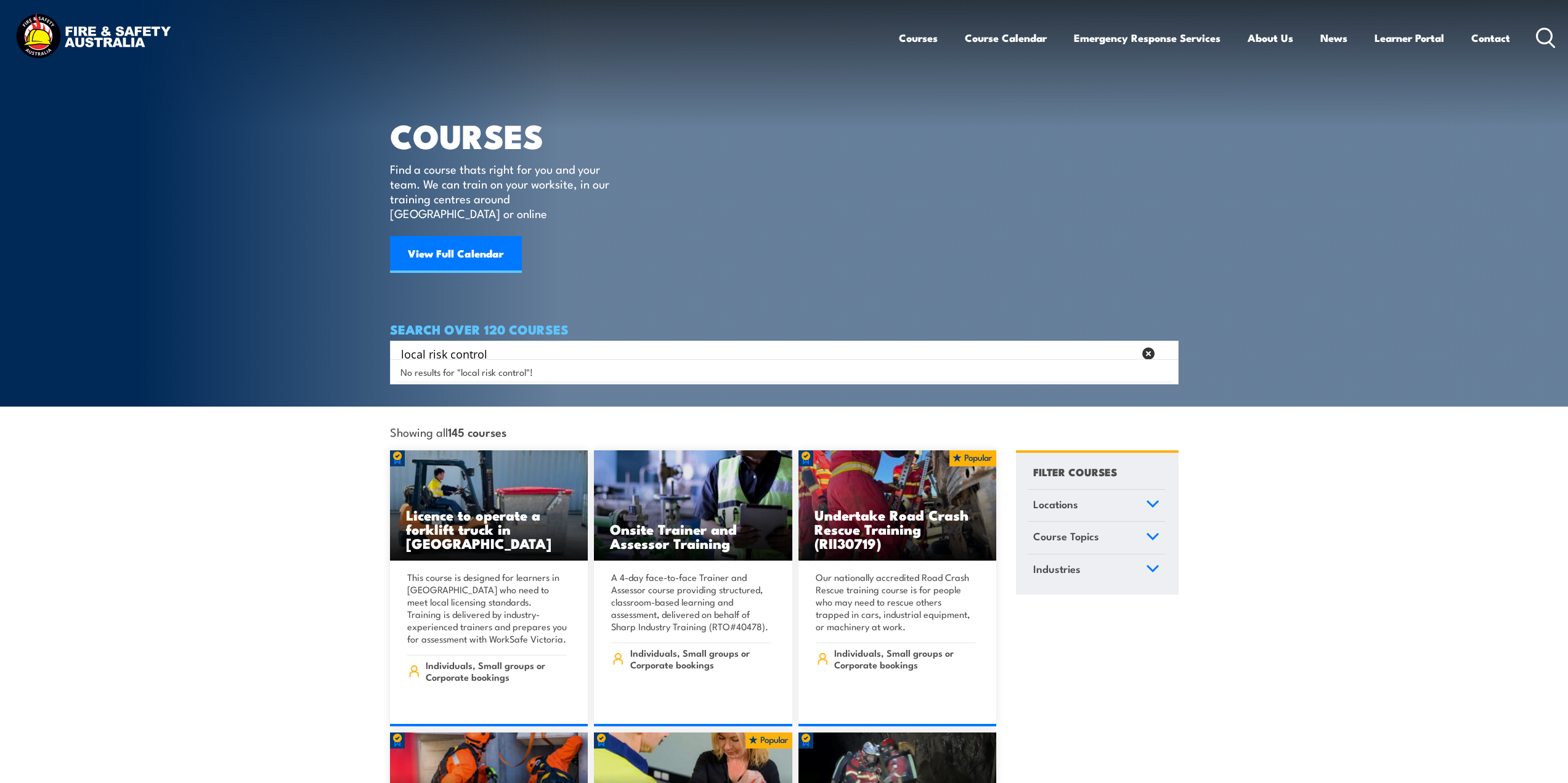
drag, startPoint x: 494, startPoint y: 339, endPoint x: 219, endPoint y: 309, distance: 276.6
click at [219, 310] on section "COURSES Find a course thats right for you and your team. We can train on your w…" at bounding box center [784, 203] width 1568 height 406
drag, startPoint x: 536, startPoint y: 343, endPoint x: 368, endPoint y: 330, distance: 168.5
click at [368, 330] on section "COURSES Find a course thats right for you and your team. We can train on your w…" at bounding box center [784, 203] width 1568 height 406
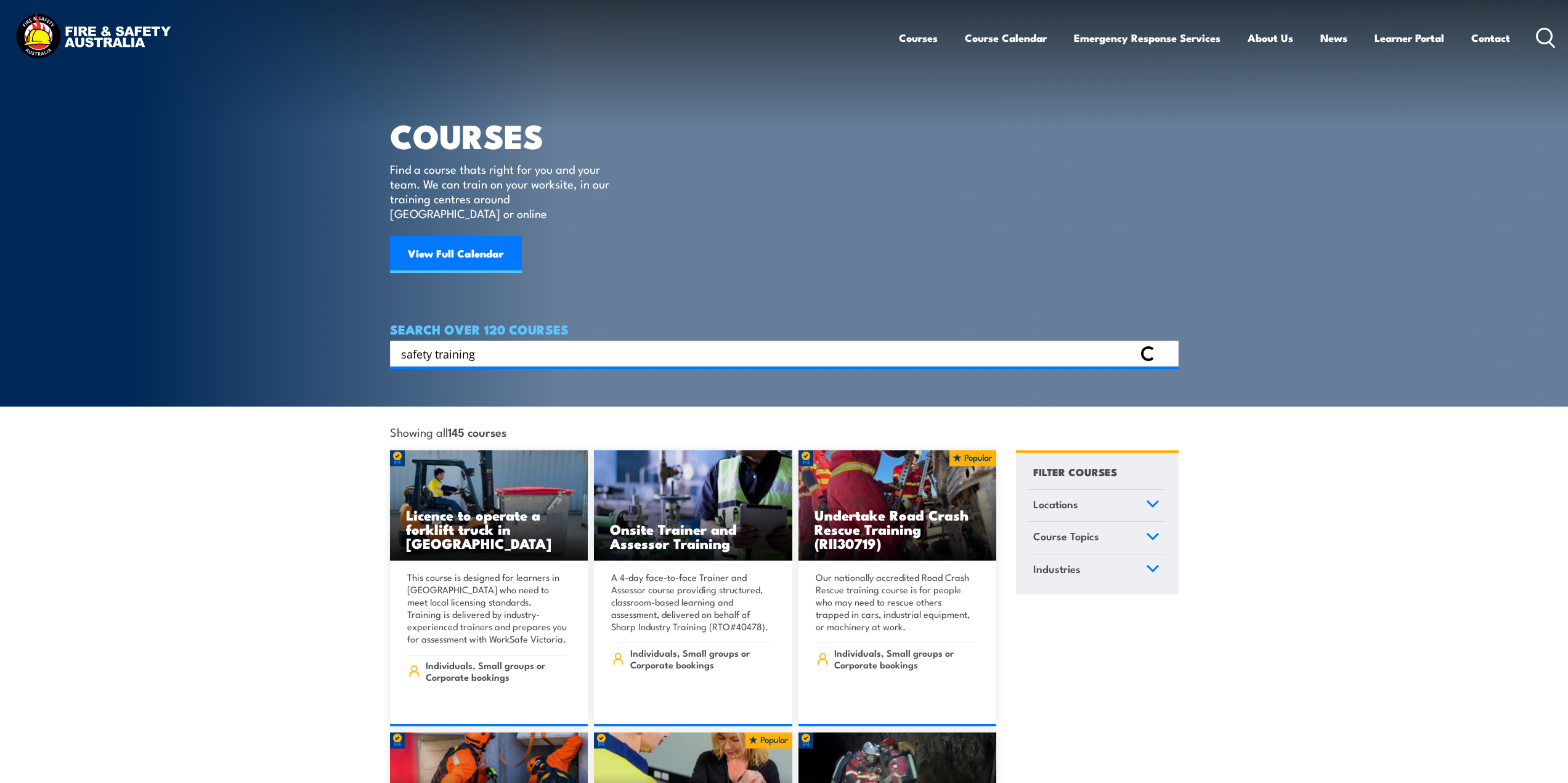
type input "safety training"
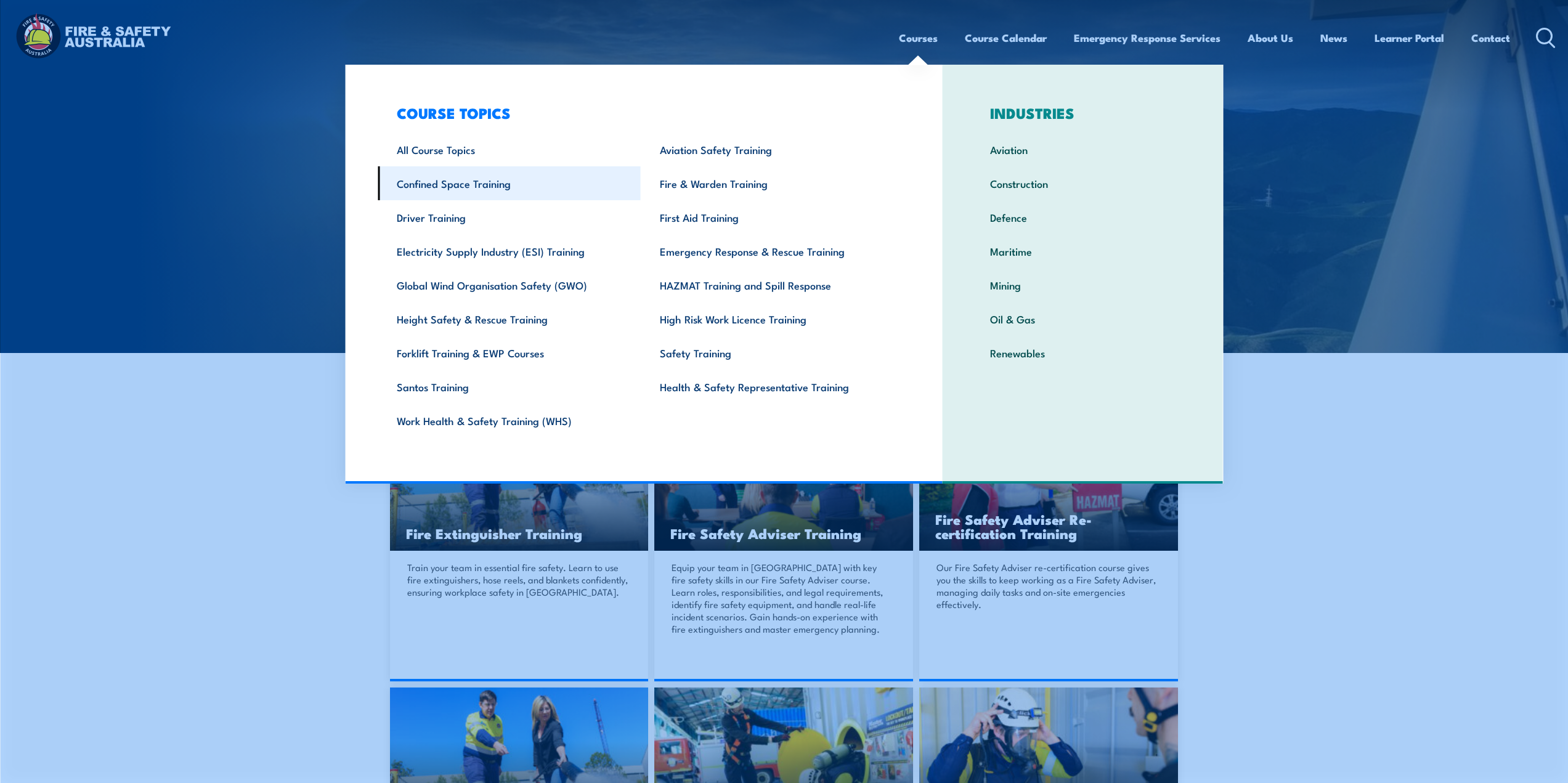
click at [443, 188] on link "Confined Space Training" at bounding box center [509, 183] width 263 height 34
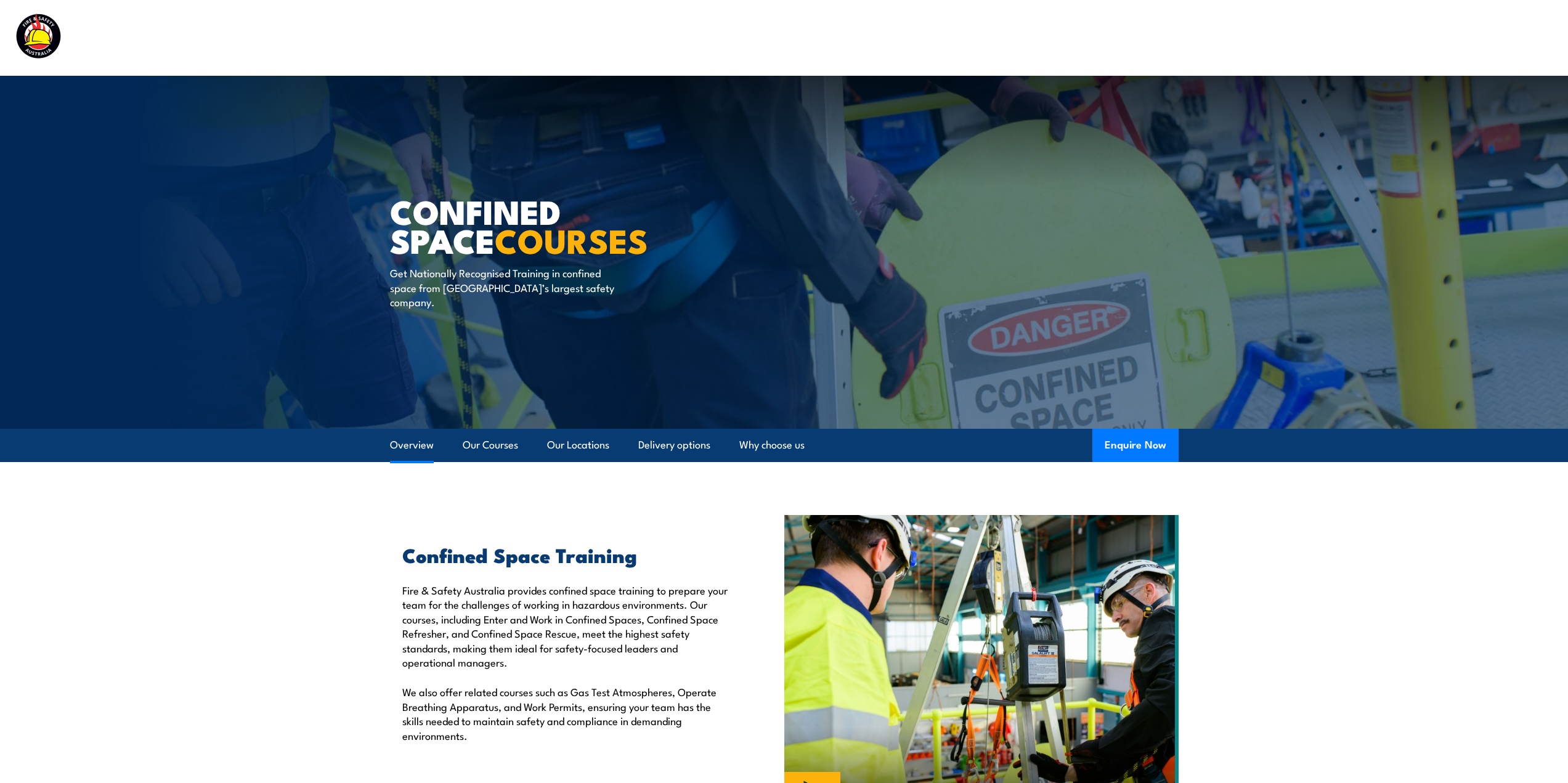
click at [420, 446] on link "Overview" at bounding box center [411, 445] width 44 height 33
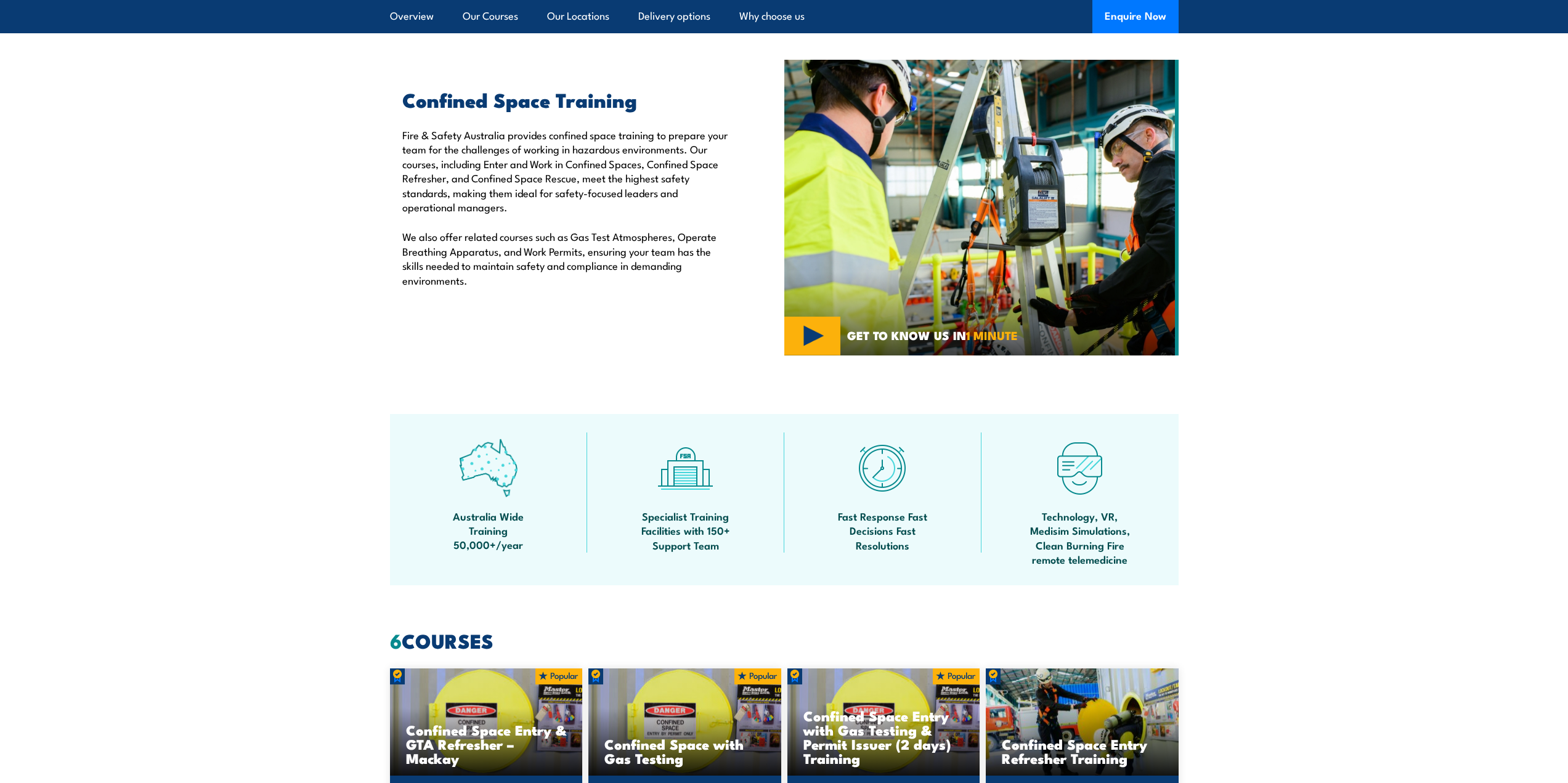
scroll to position [462, 0]
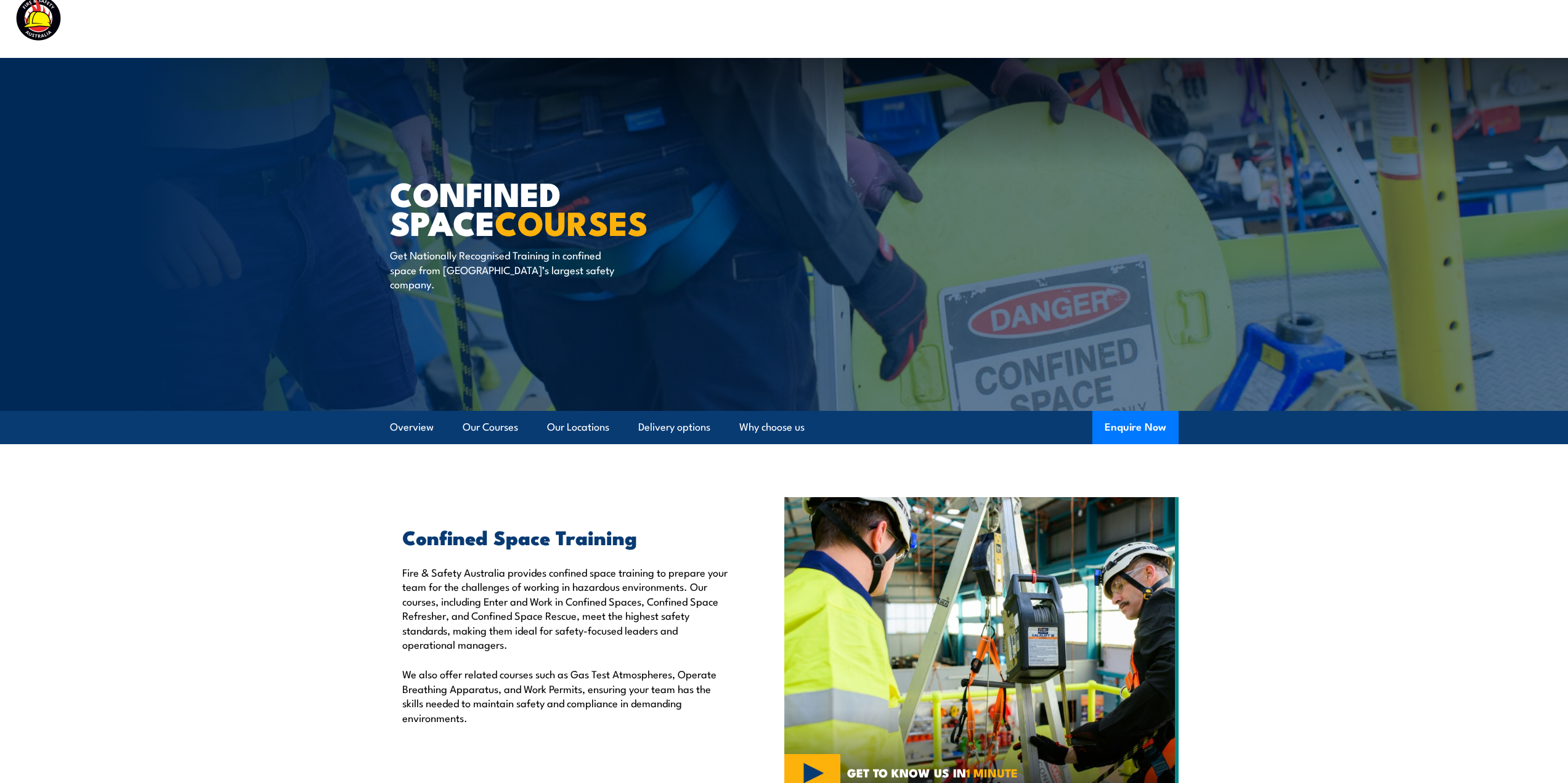
scroll to position [15, 0]
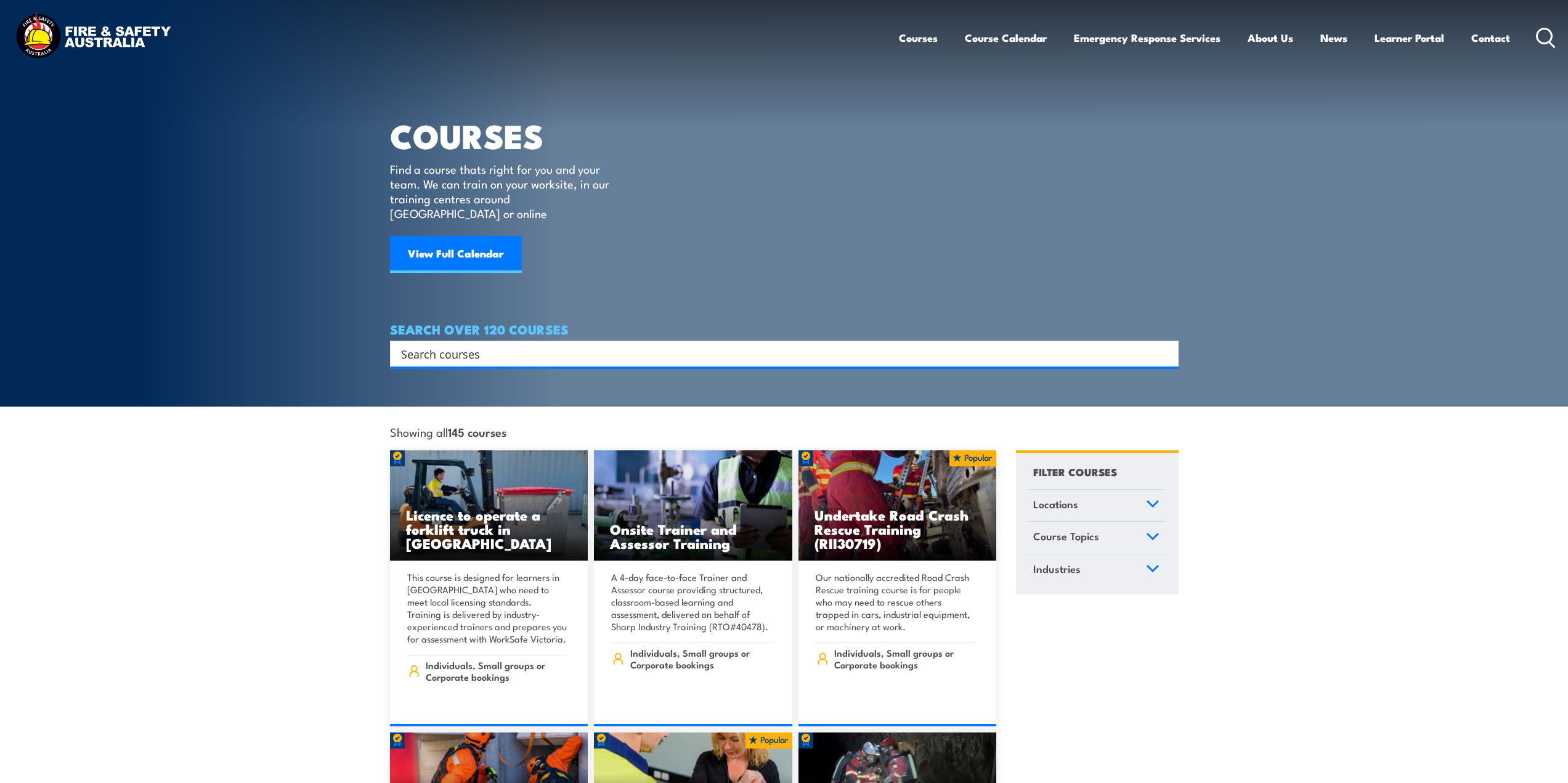
click at [443, 345] on input "Search input" at bounding box center [776, 354] width 750 height 18
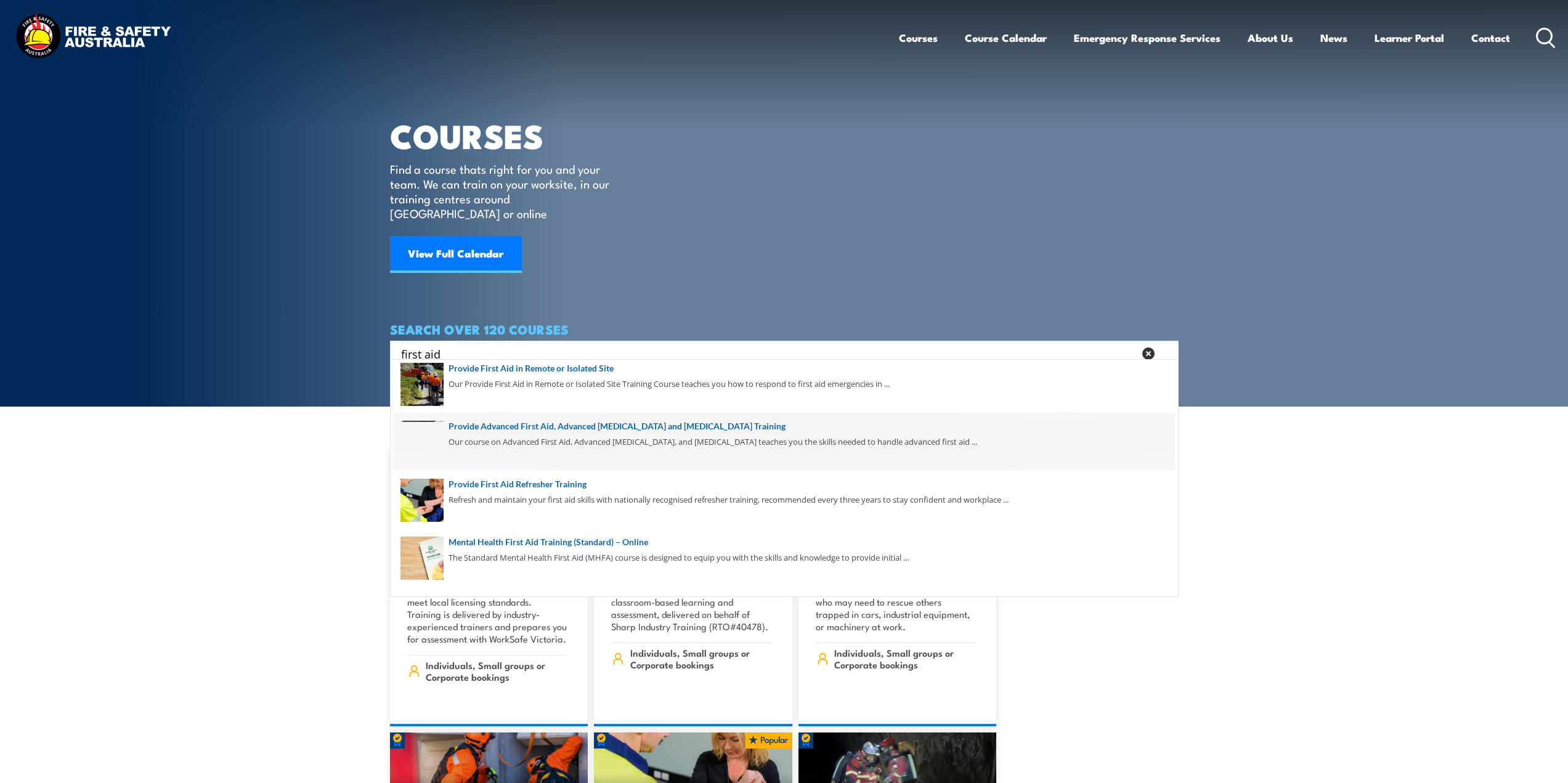
scroll to position [207, 0]
drag, startPoint x: 1174, startPoint y: 382, endPoint x: 1153, endPoint y: 463, distance: 83.7
click at [1153, 463] on div "First Aid Training Courses Occupational First Aid Training Our Occupational Fir…" at bounding box center [784, 477] width 782 height 231
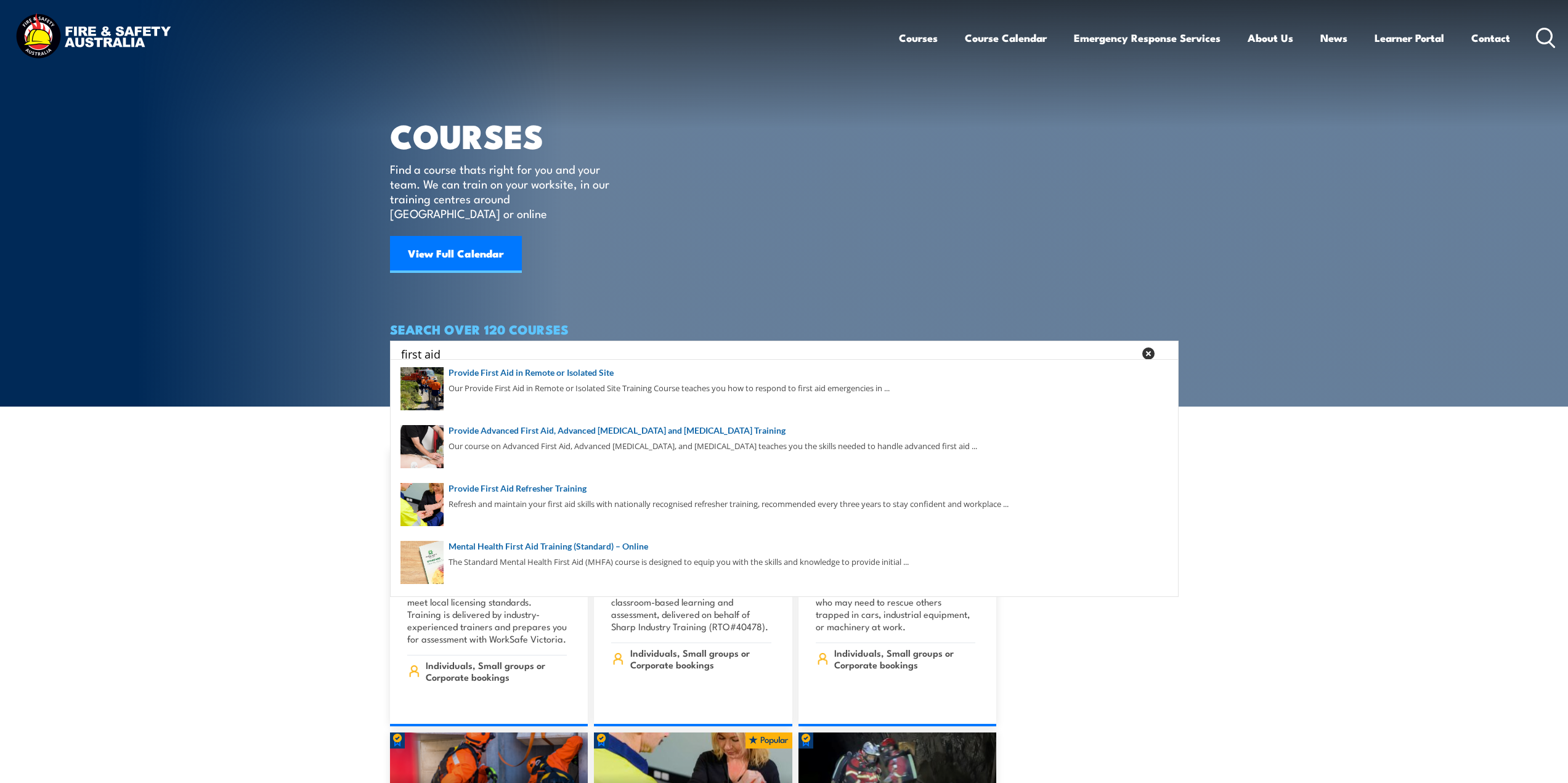
click at [399, 345] on div "first aid Search" at bounding box center [784, 353] width 780 height 18
click at [402, 345] on input "first aid" at bounding box center [767, 354] width 733 height 18
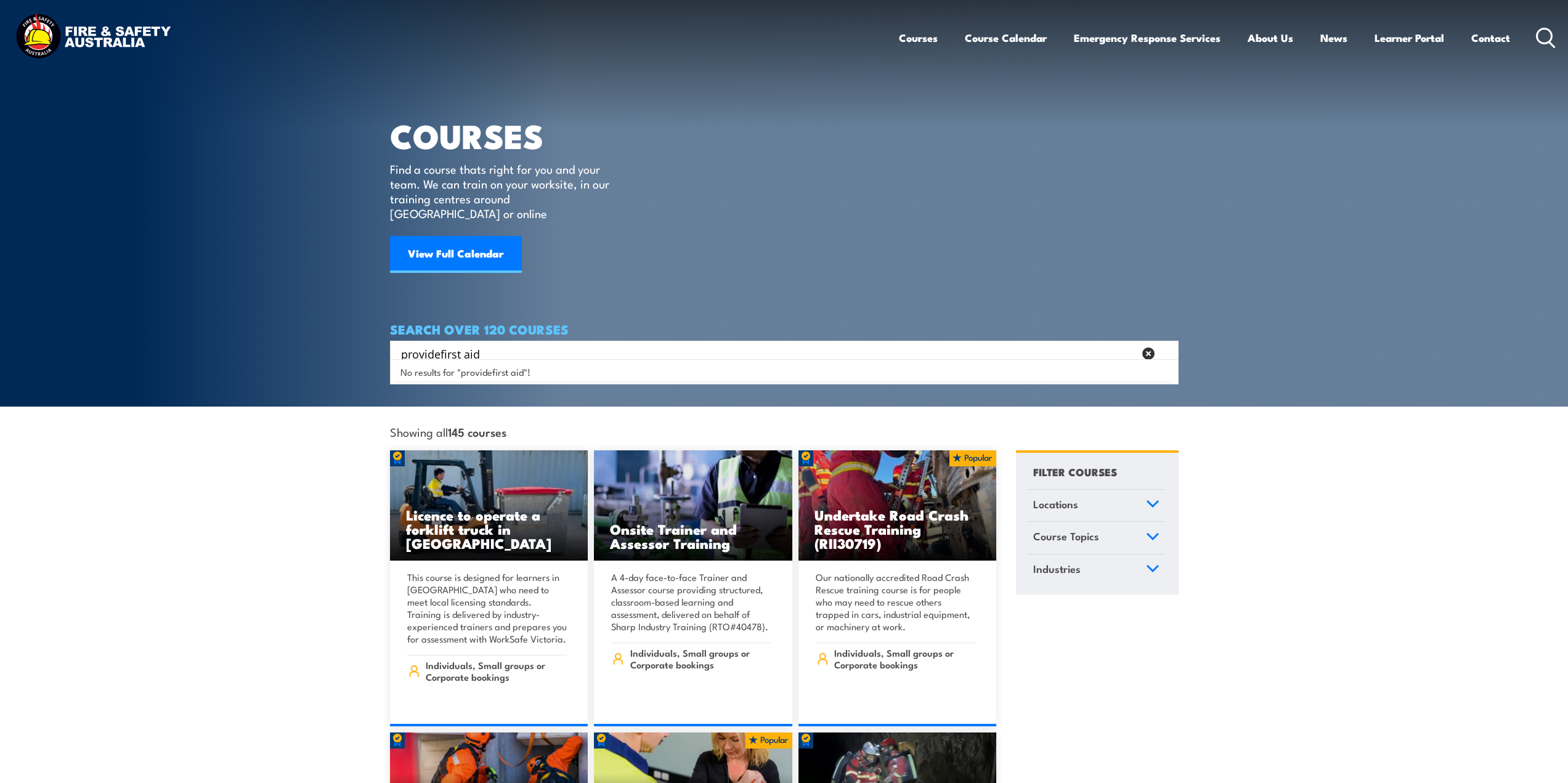
scroll to position [0, 0]
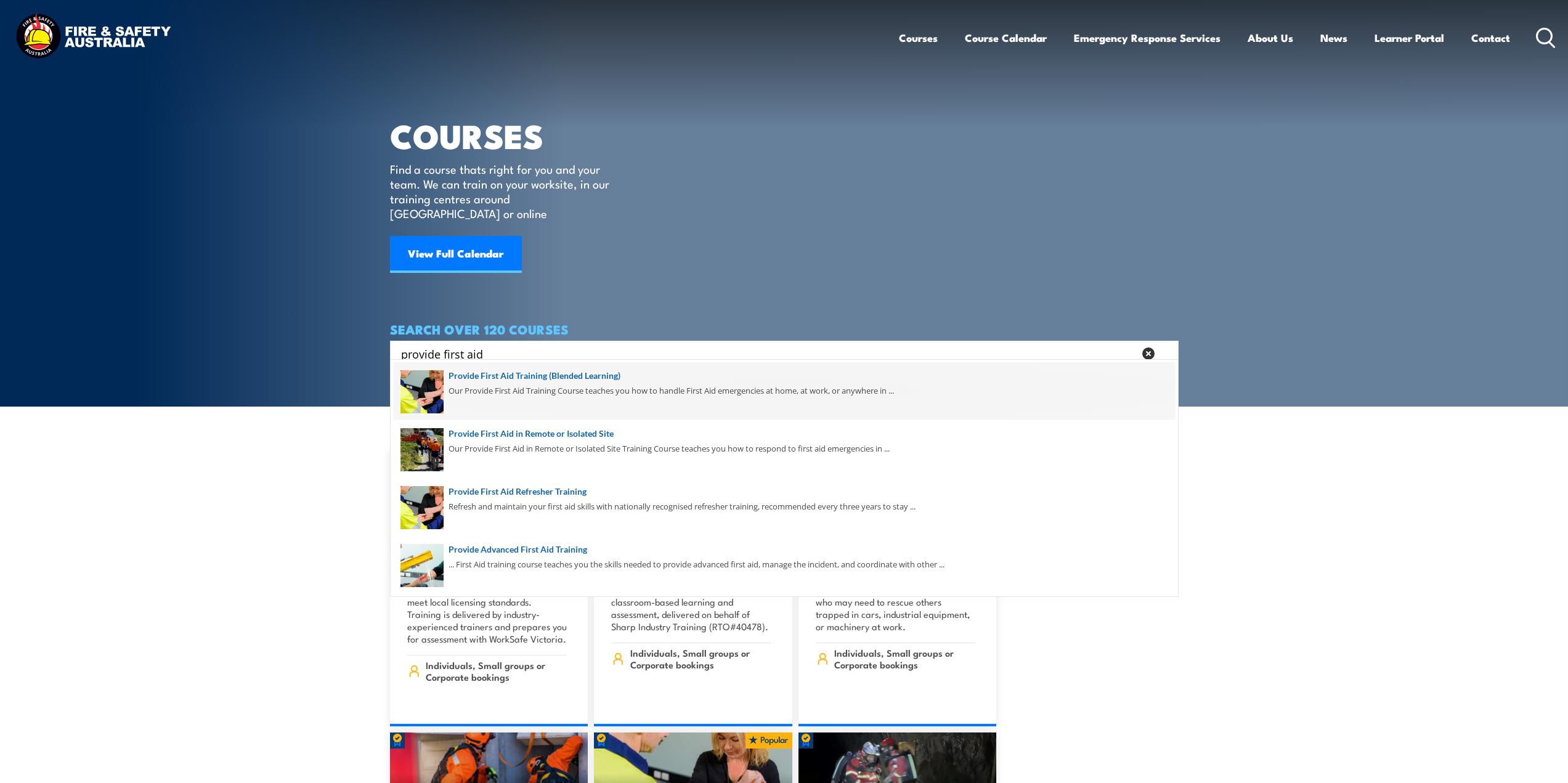
type input "provide first aid"
click at [507, 388] on span at bounding box center [784, 391] width 781 height 58
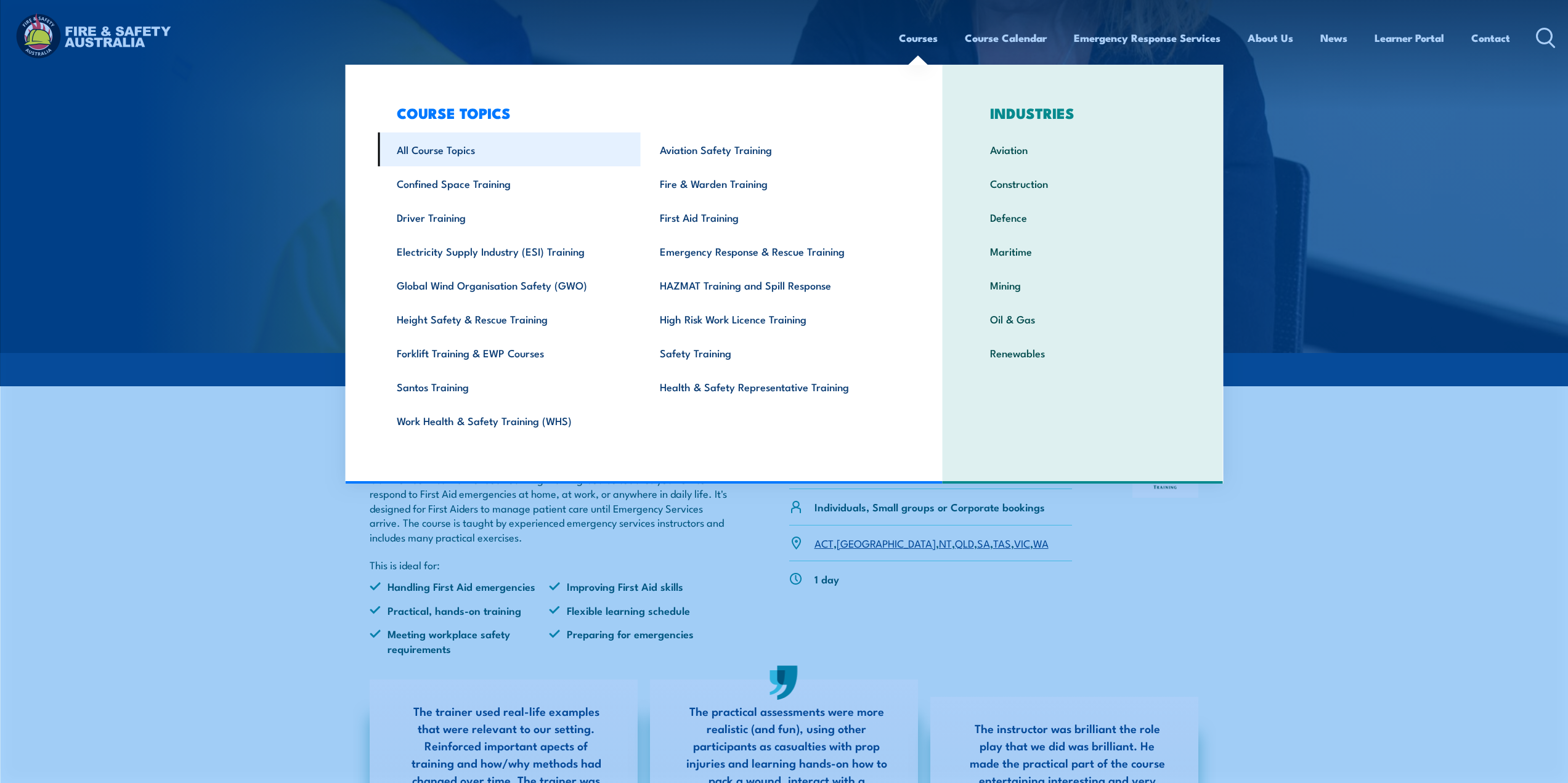
click at [434, 147] on link "All Course Topics" at bounding box center [509, 149] width 263 height 34
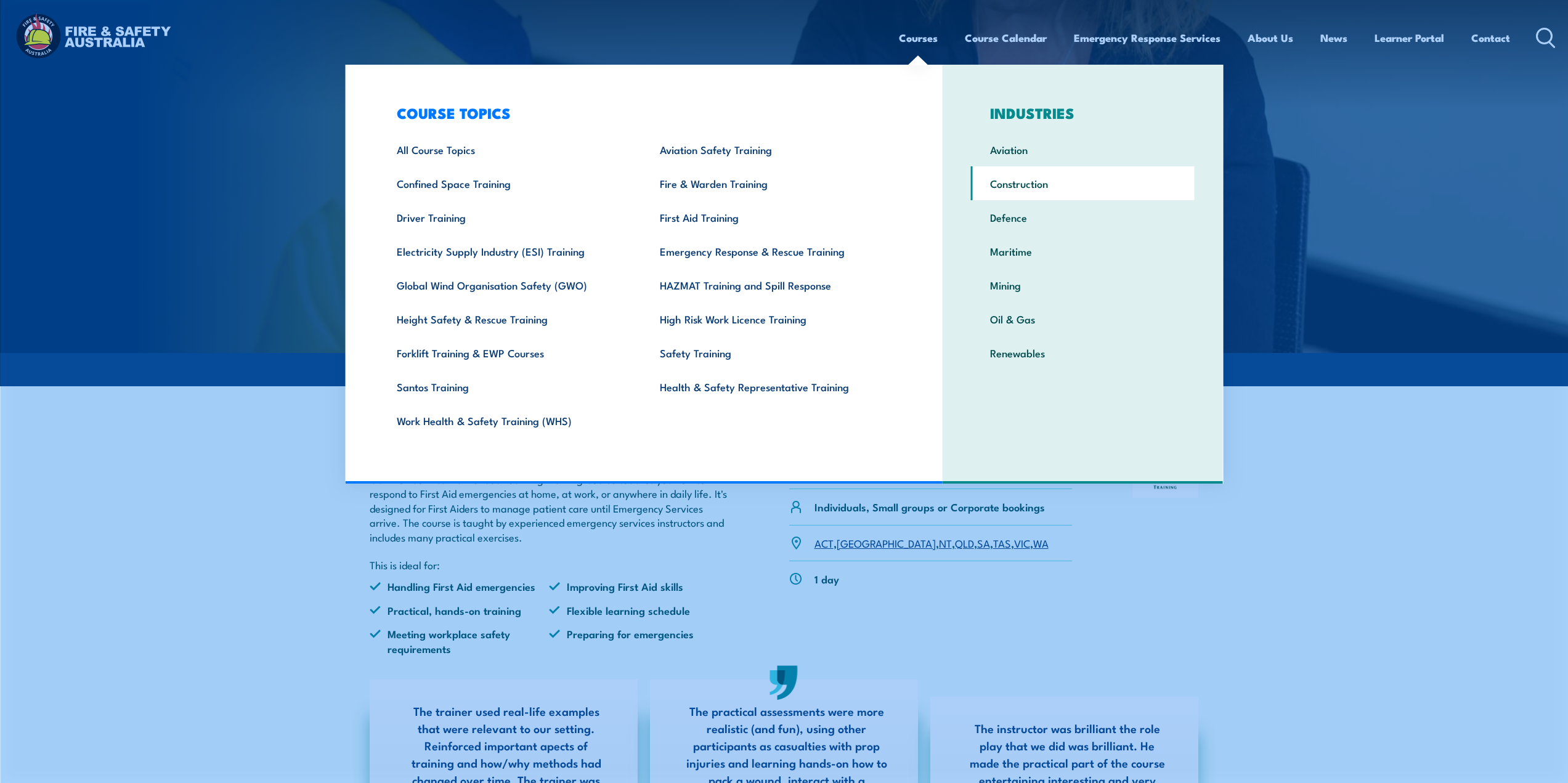
click at [1019, 185] on link "Construction" at bounding box center [1083, 183] width 224 height 34
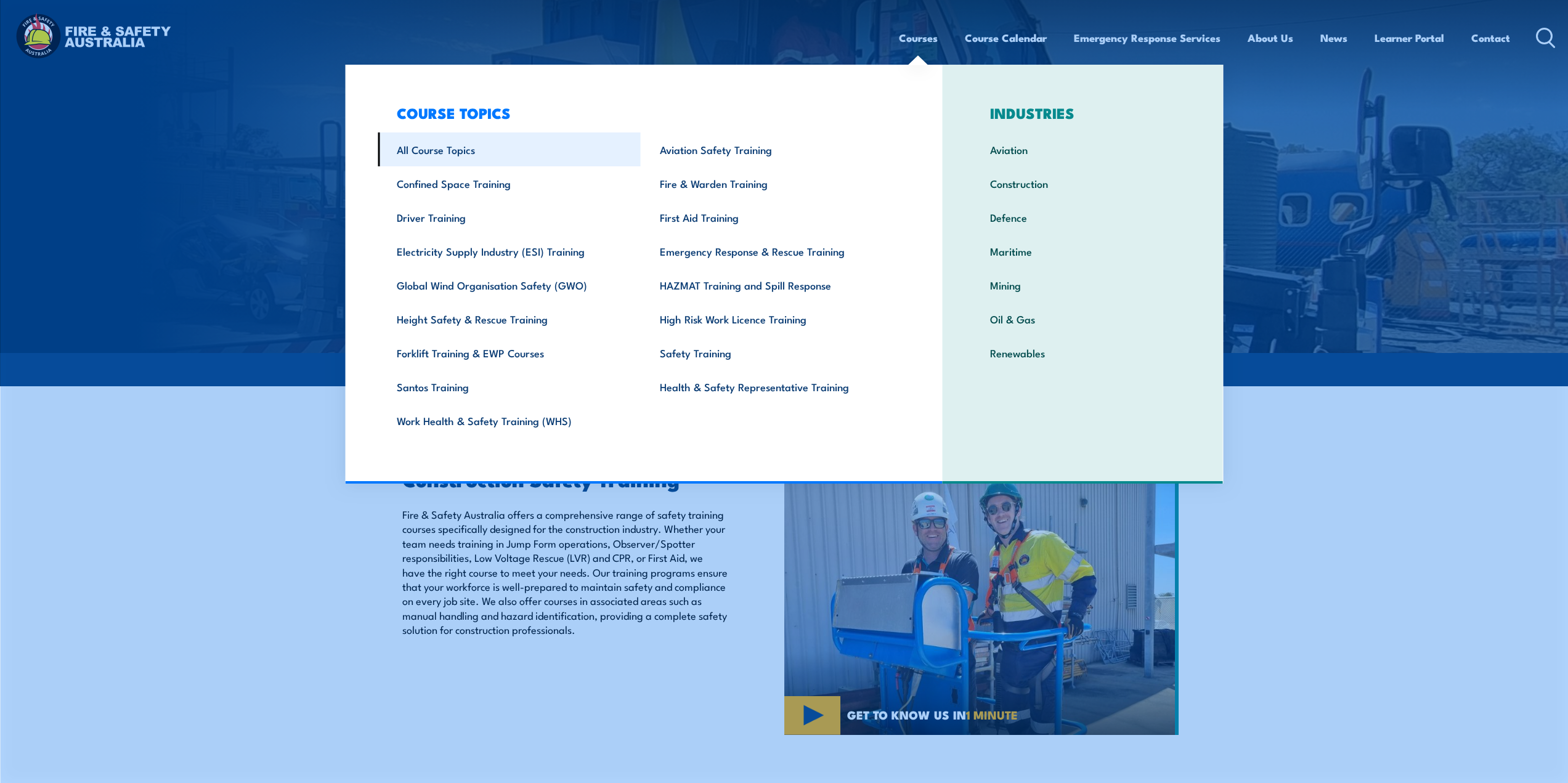
click at [445, 144] on link "All Course Topics" at bounding box center [509, 149] width 263 height 34
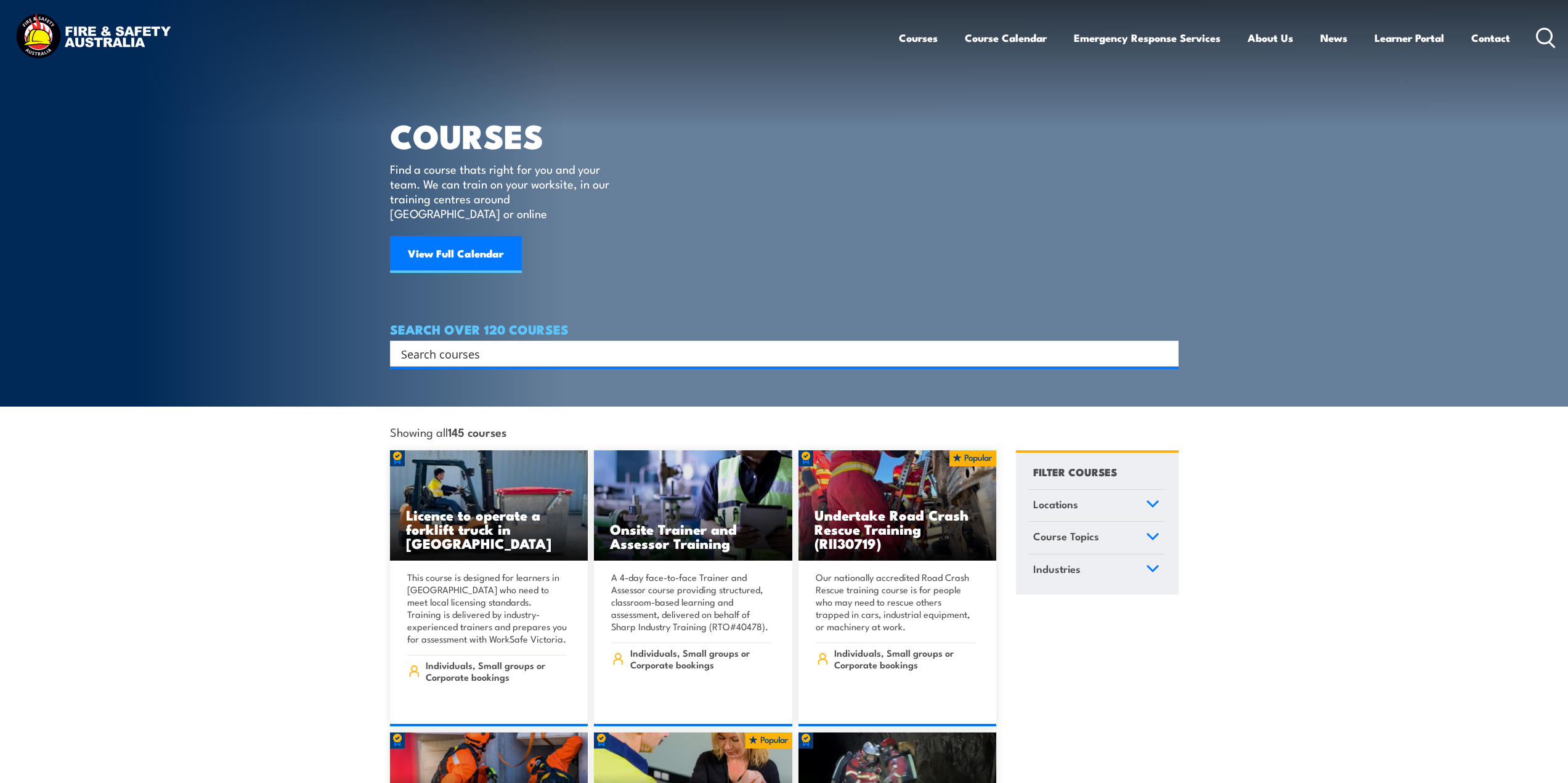
click at [436, 341] on div "Search" at bounding box center [784, 354] width 789 height 26
click at [451, 345] on input "Search input" at bounding box center [776, 354] width 750 height 18
type input "rescue"
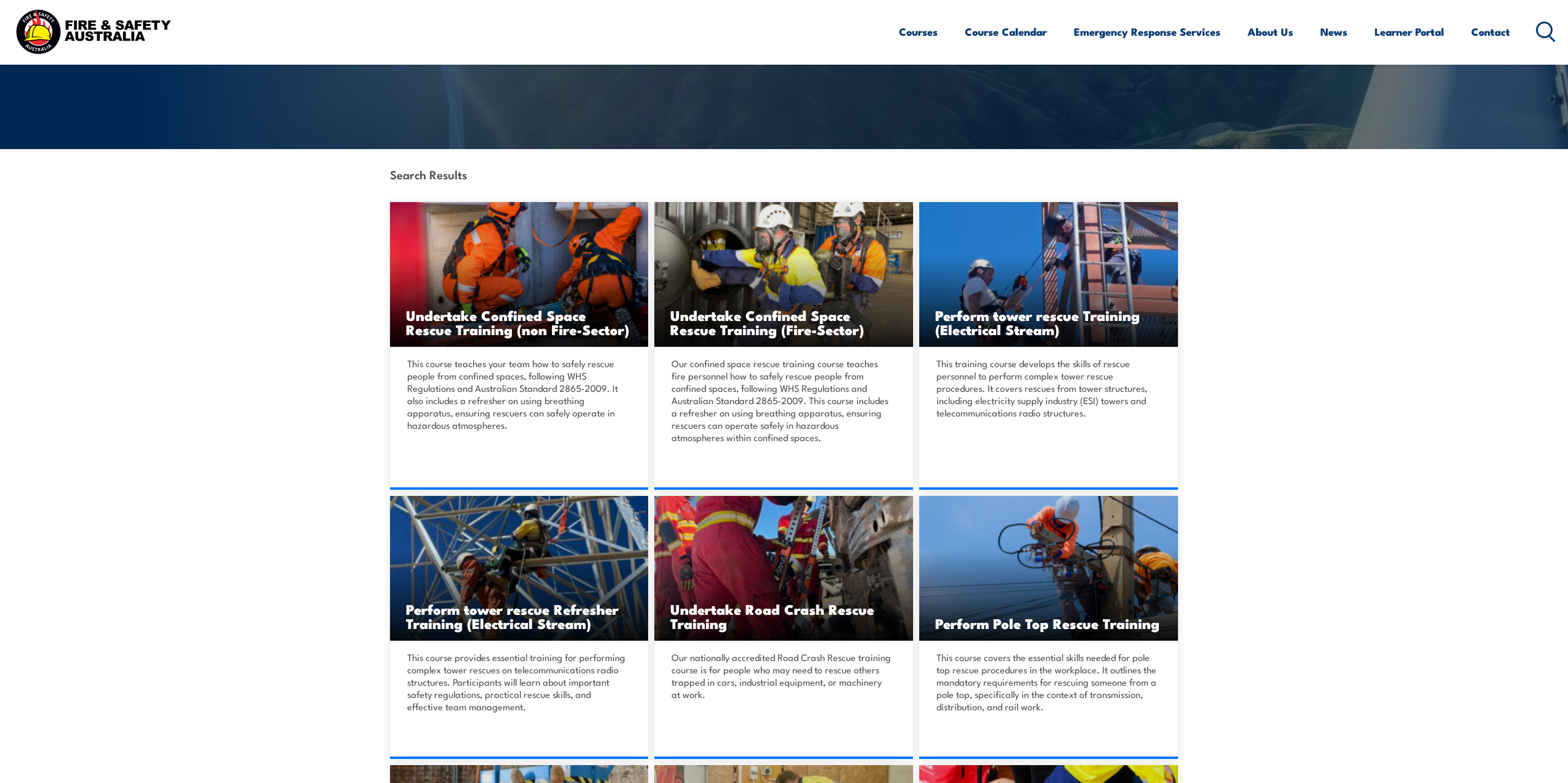
scroll to position [220, 0]
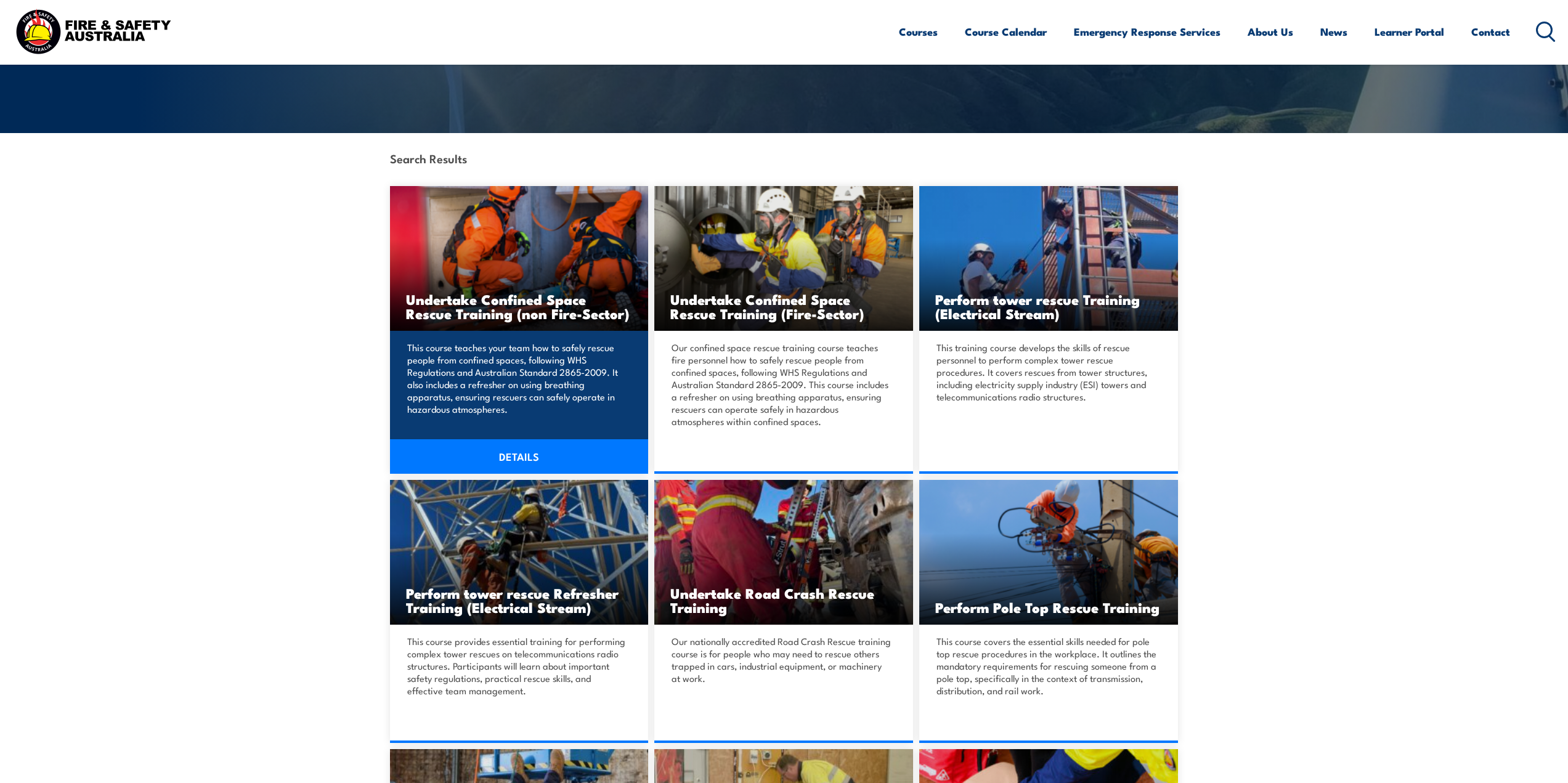
click at [514, 457] on link "DETAILS" at bounding box center [519, 456] width 259 height 34
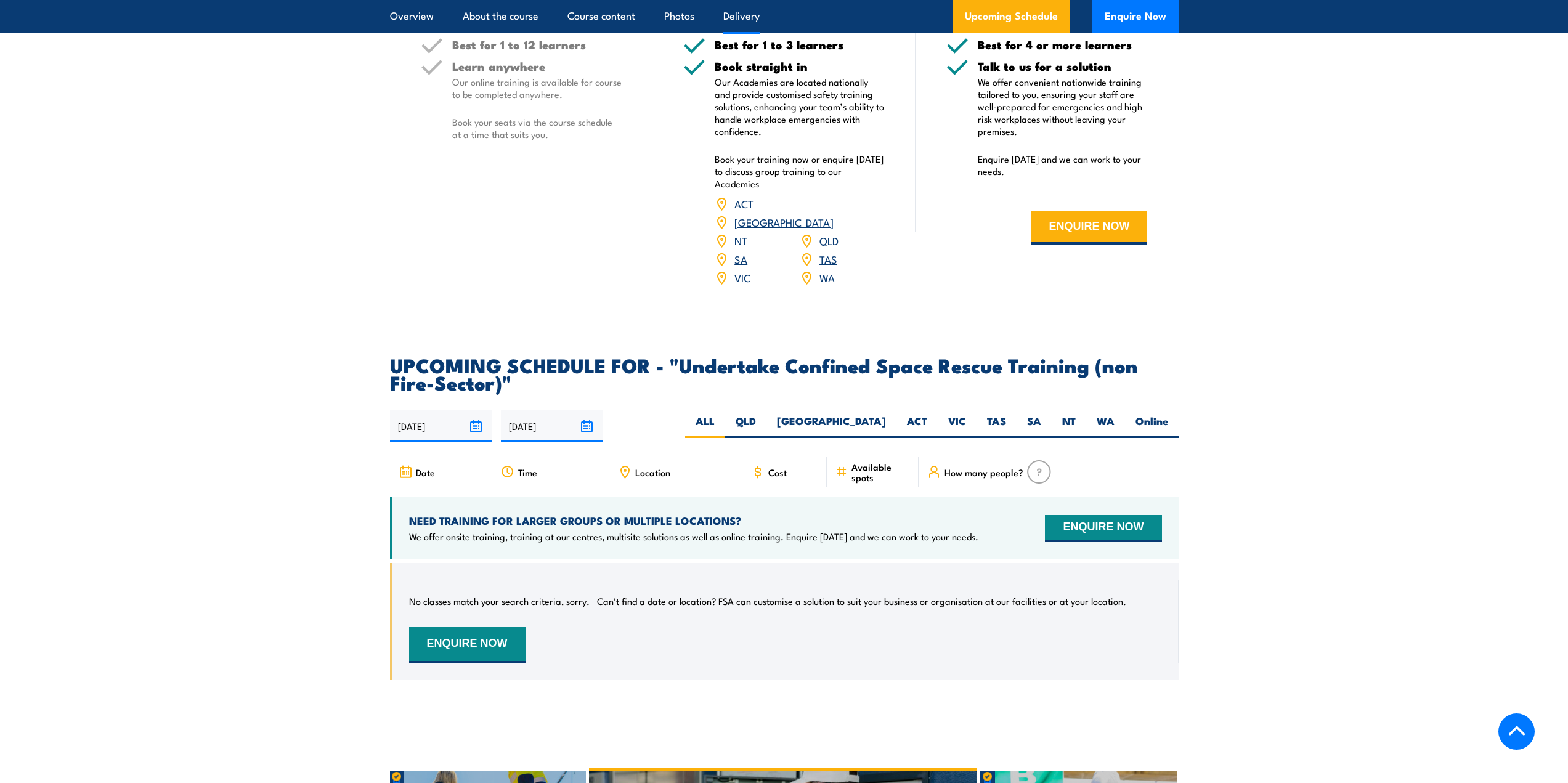
scroll to position [1889, 0]
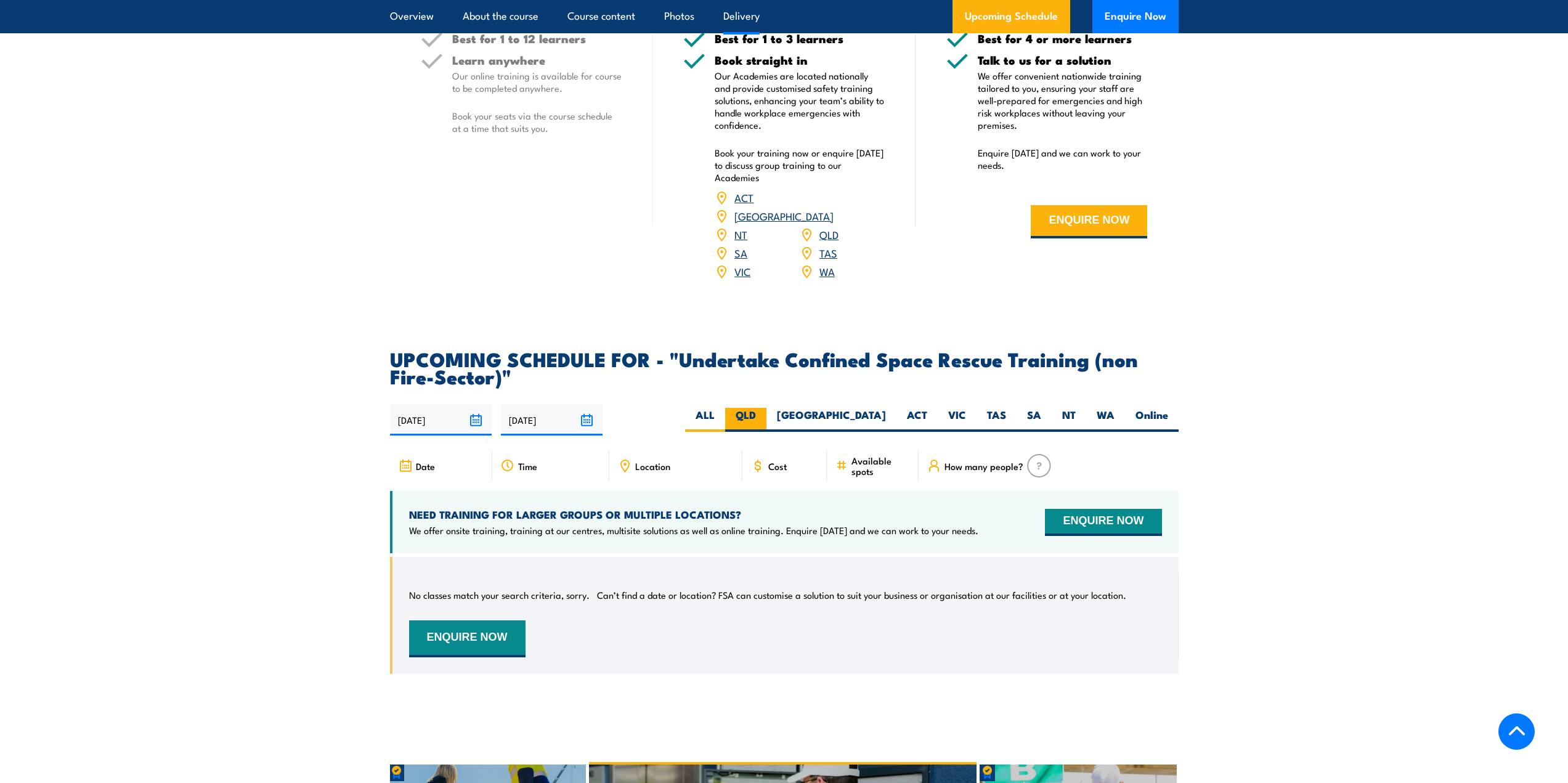
click at [766, 408] on label "QLD" at bounding box center [746, 419] width 41 height 24
click at [764, 408] on input "QLD" at bounding box center [760, 412] width 8 height 8
radio input "true"
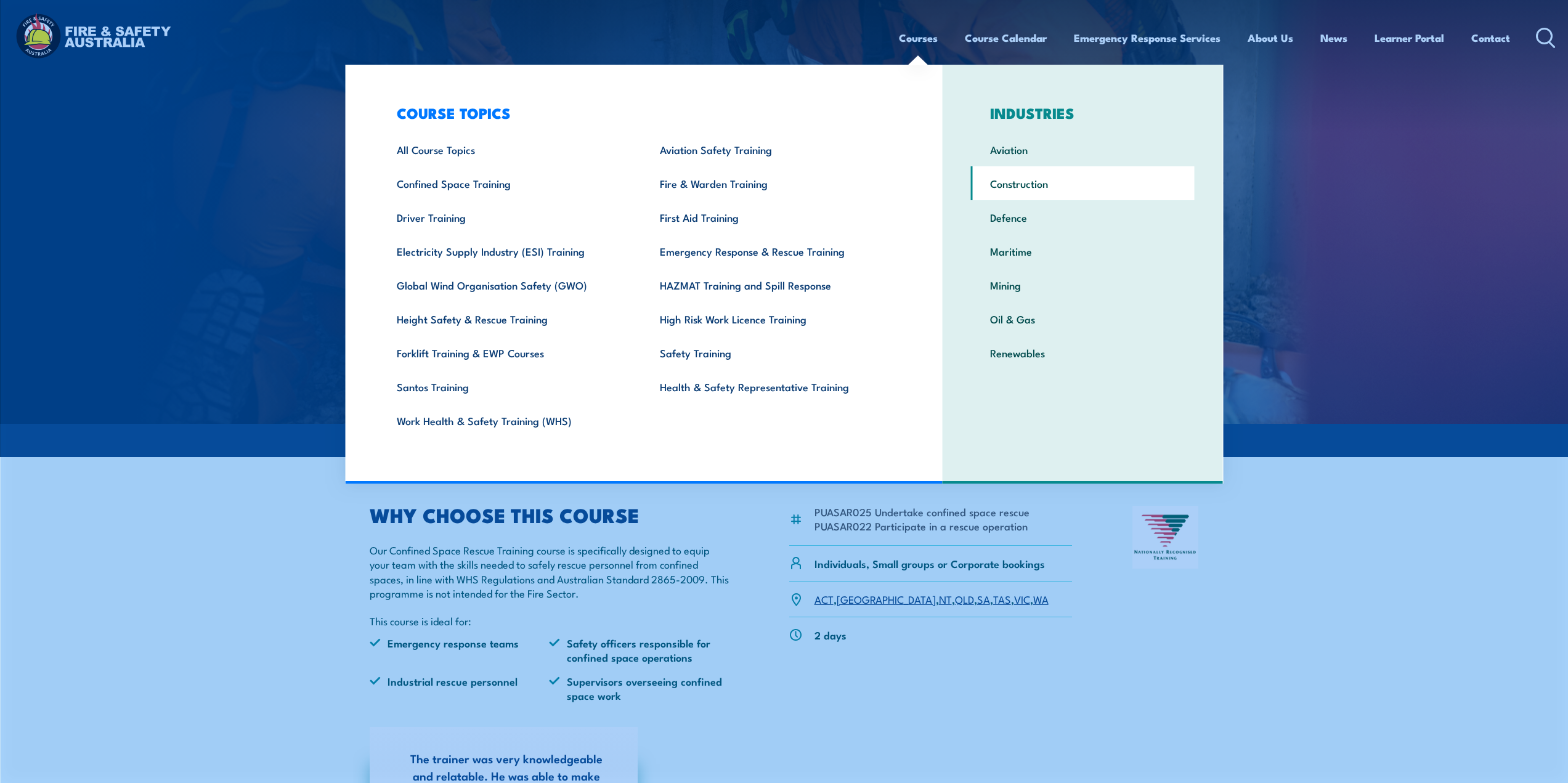
click at [1034, 188] on link "Construction" at bounding box center [1083, 183] width 224 height 34
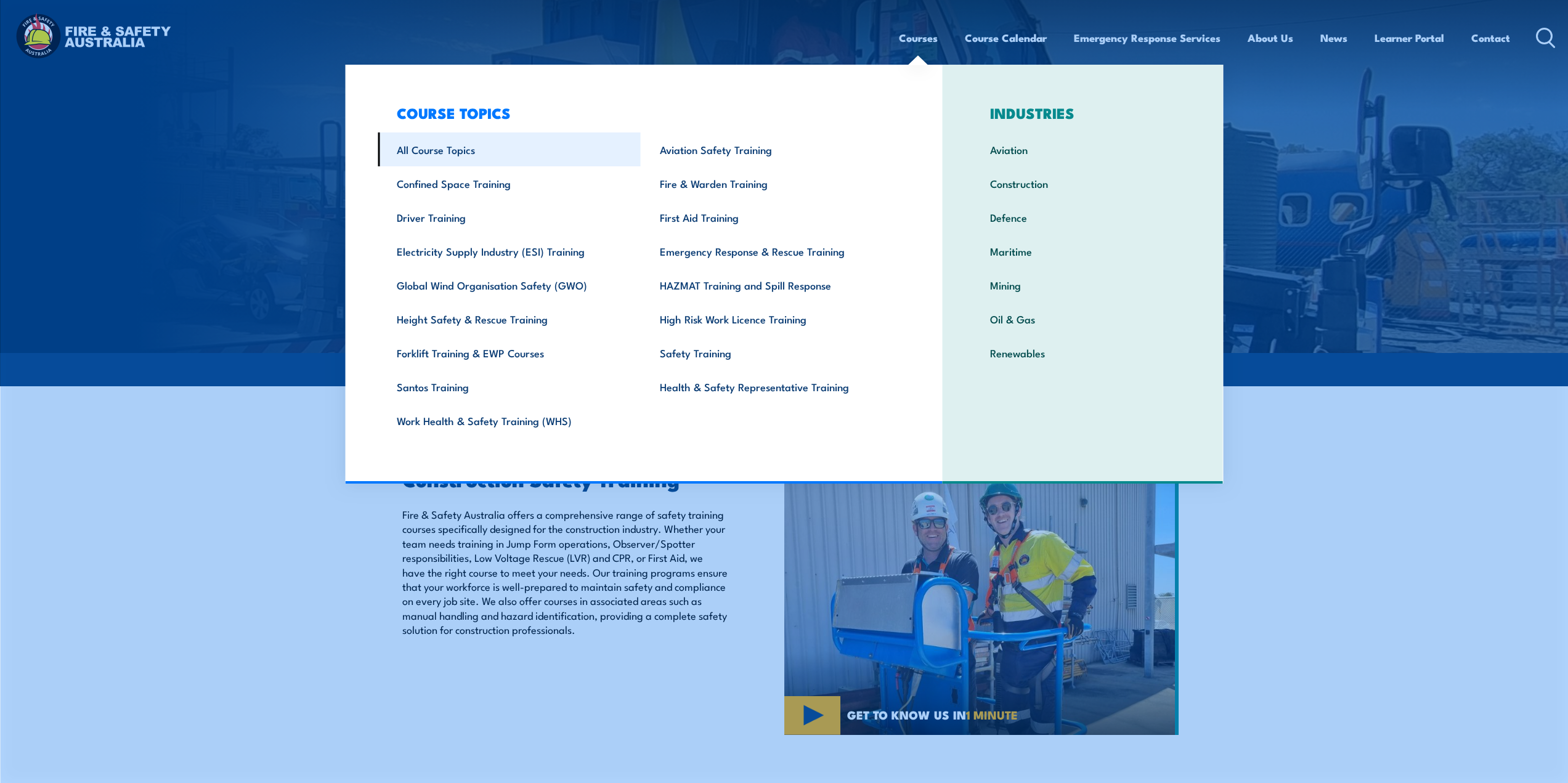
click at [439, 143] on link "All Course Topics" at bounding box center [509, 149] width 263 height 34
click at [449, 154] on link "All Course Topics" at bounding box center [509, 149] width 263 height 34
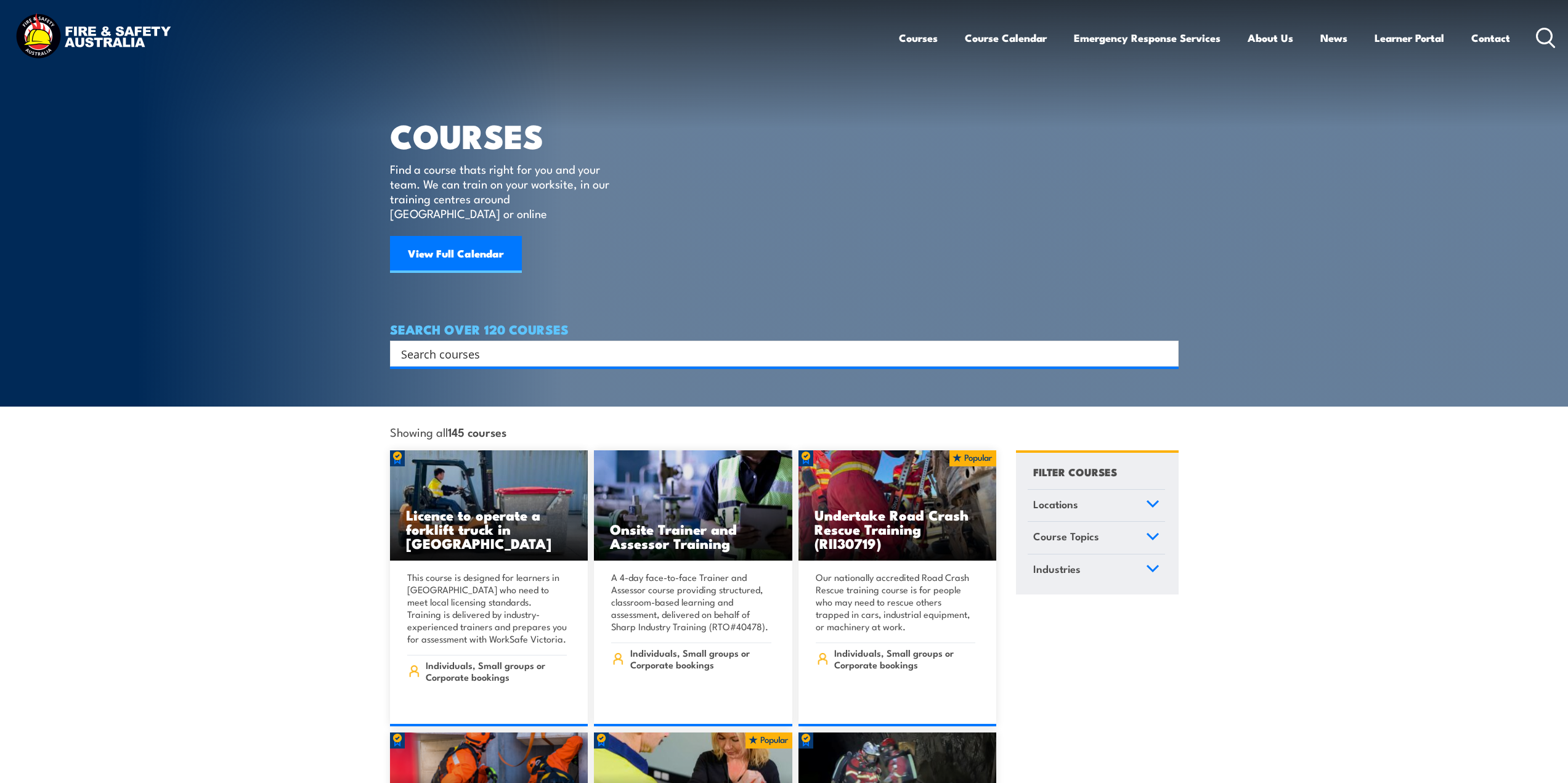
click at [445, 345] on input "Search input" at bounding box center [776, 354] width 750 height 18
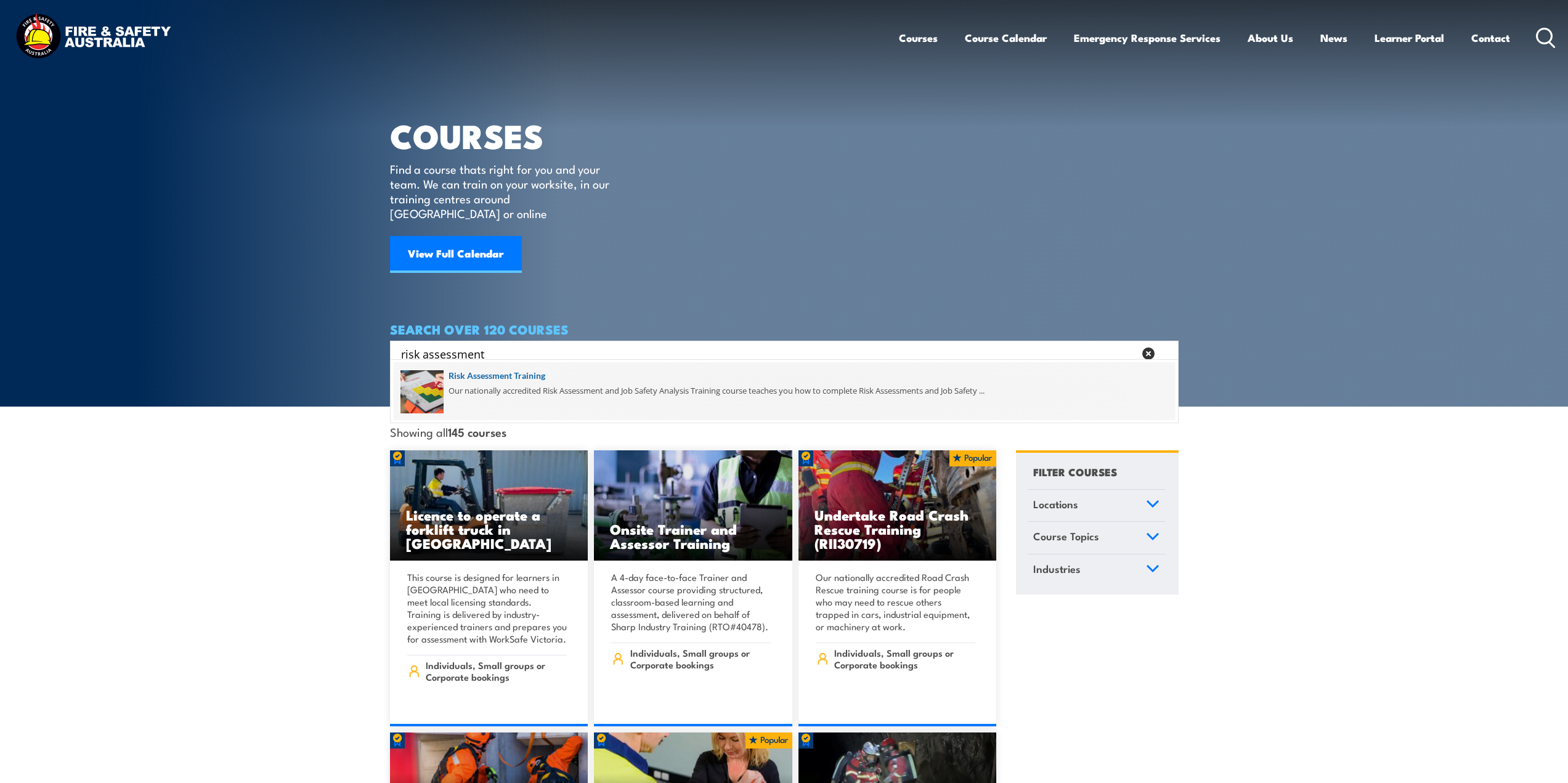
type input "risk assessment"
click at [483, 374] on span at bounding box center [784, 391] width 781 height 58
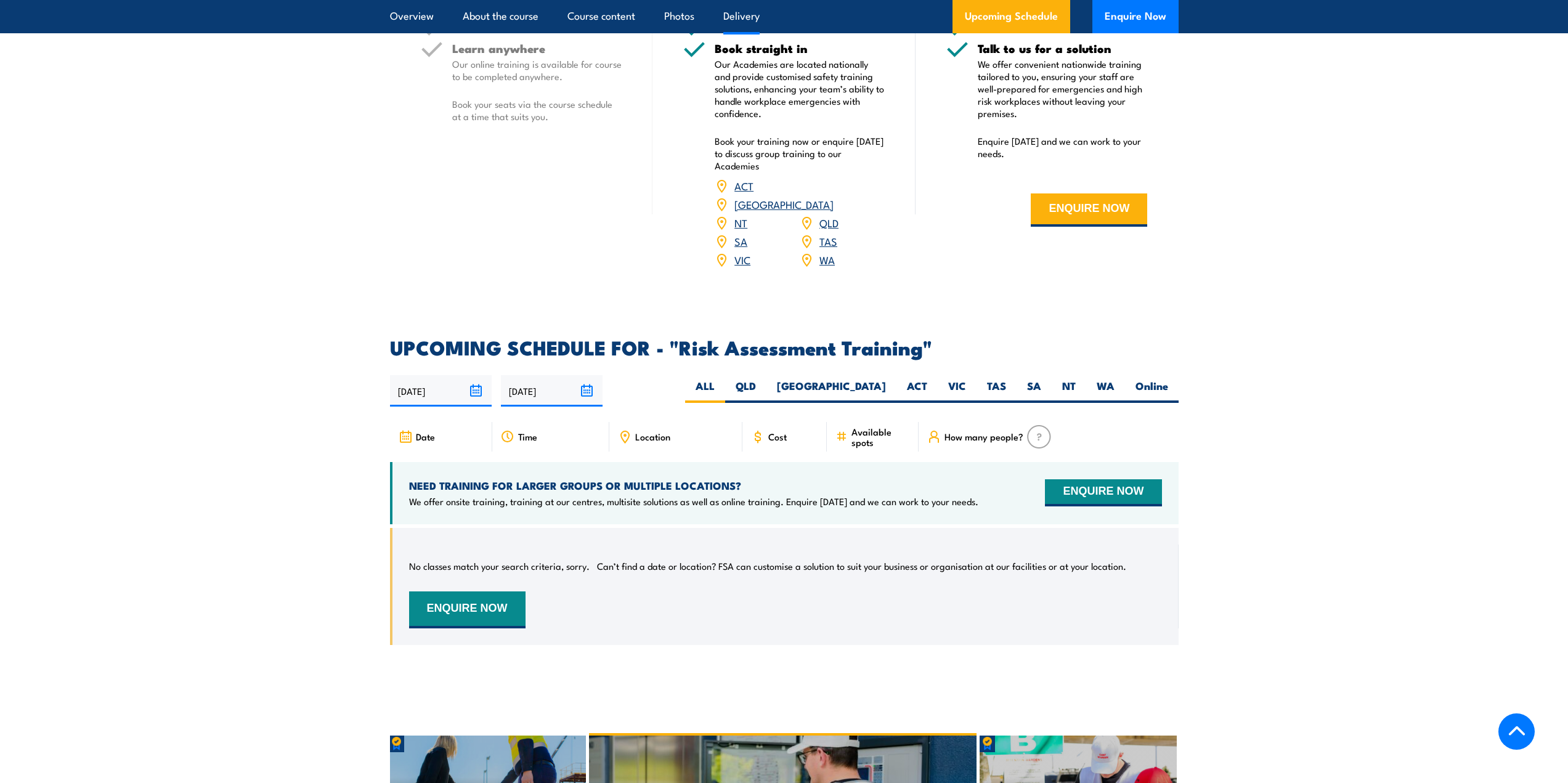
scroll to position [1773, 0]
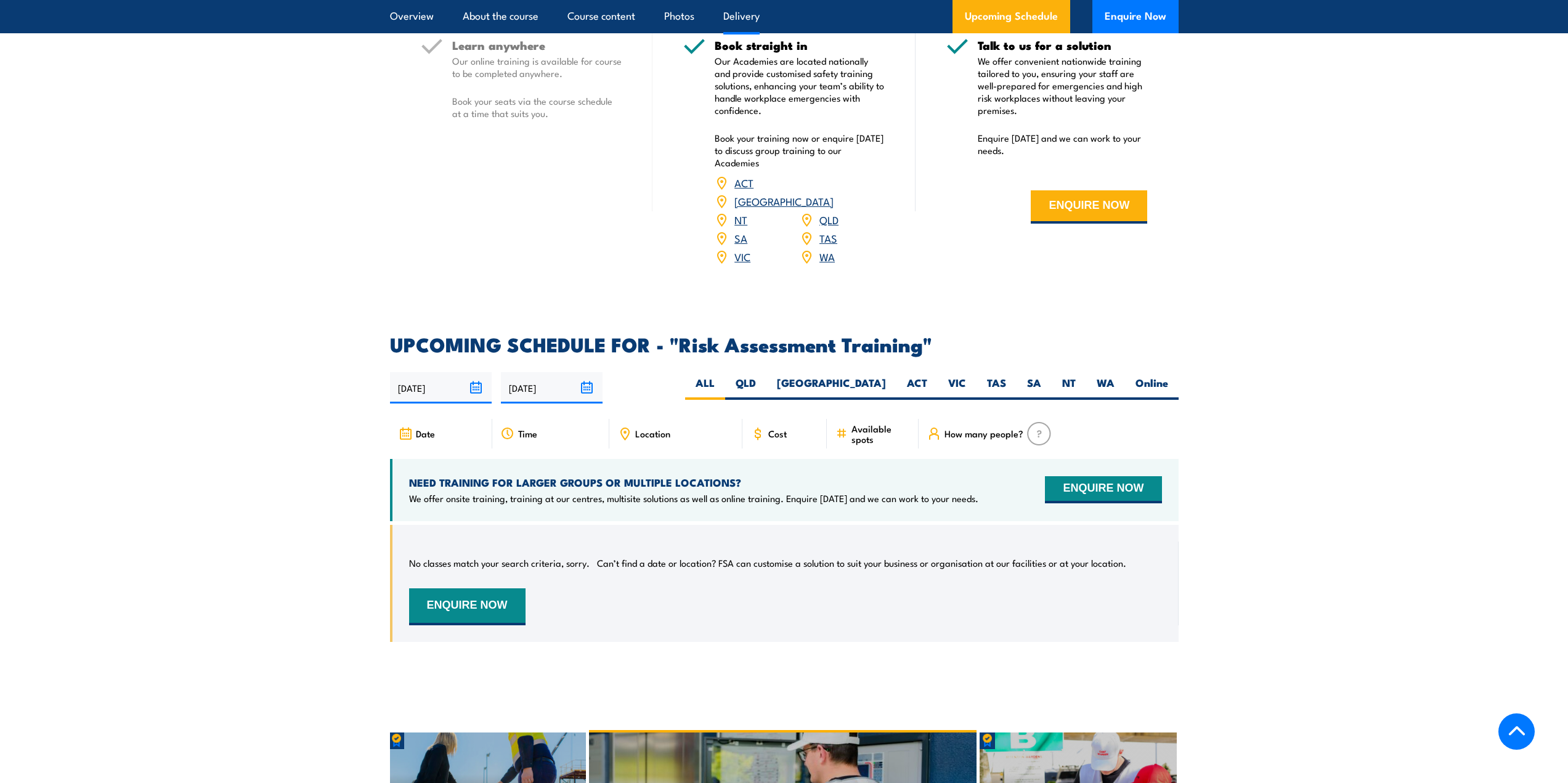
click at [411, 387] on input "[DATE]" at bounding box center [440, 387] width 102 height 31
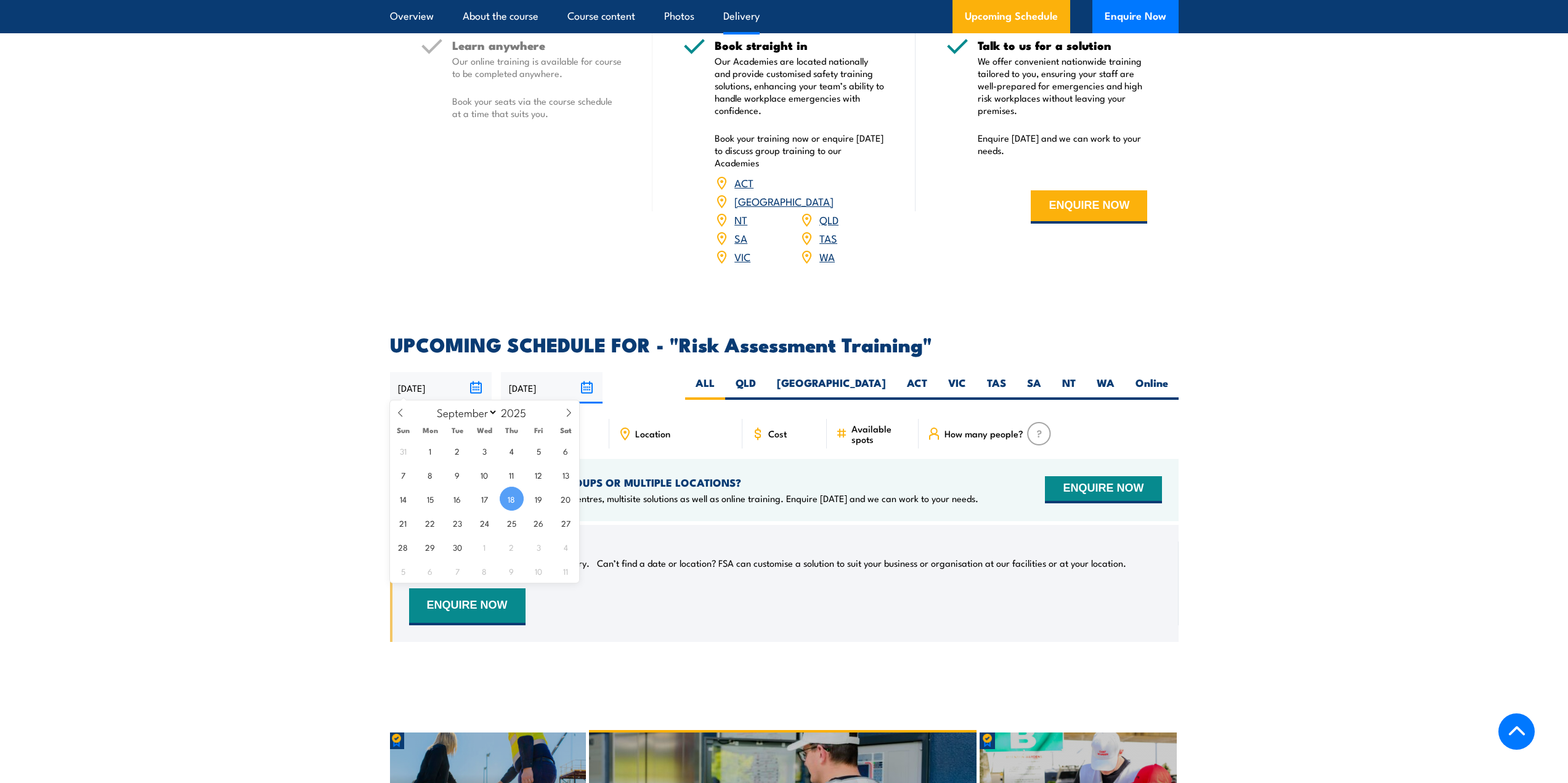
click at [511, 506] on span "18" at bounding box center [511, 498] width 24 height 24
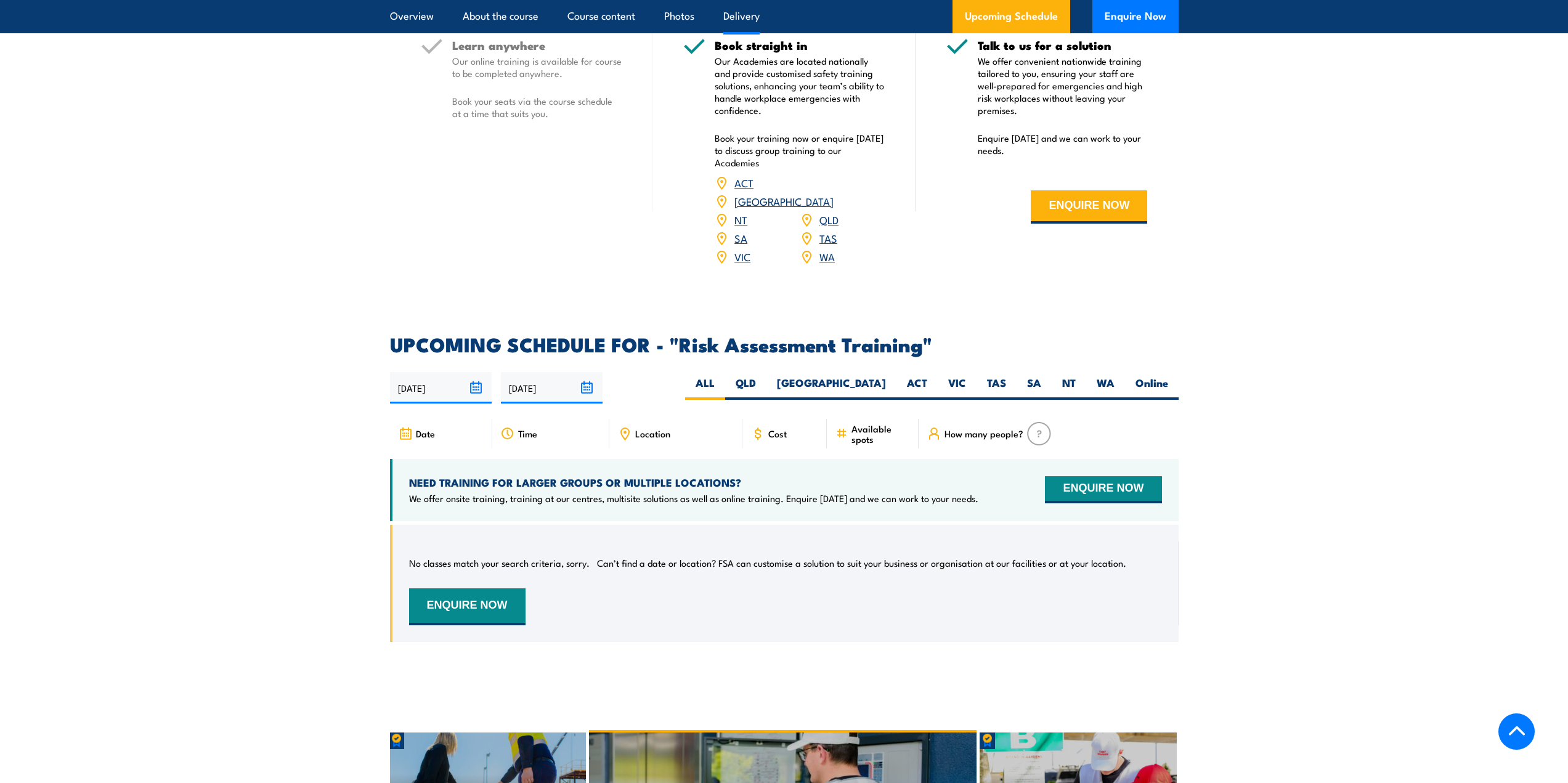
click at [530, 385] on input "[DATE]" at bounding box center [551, 387] width 102 height 31
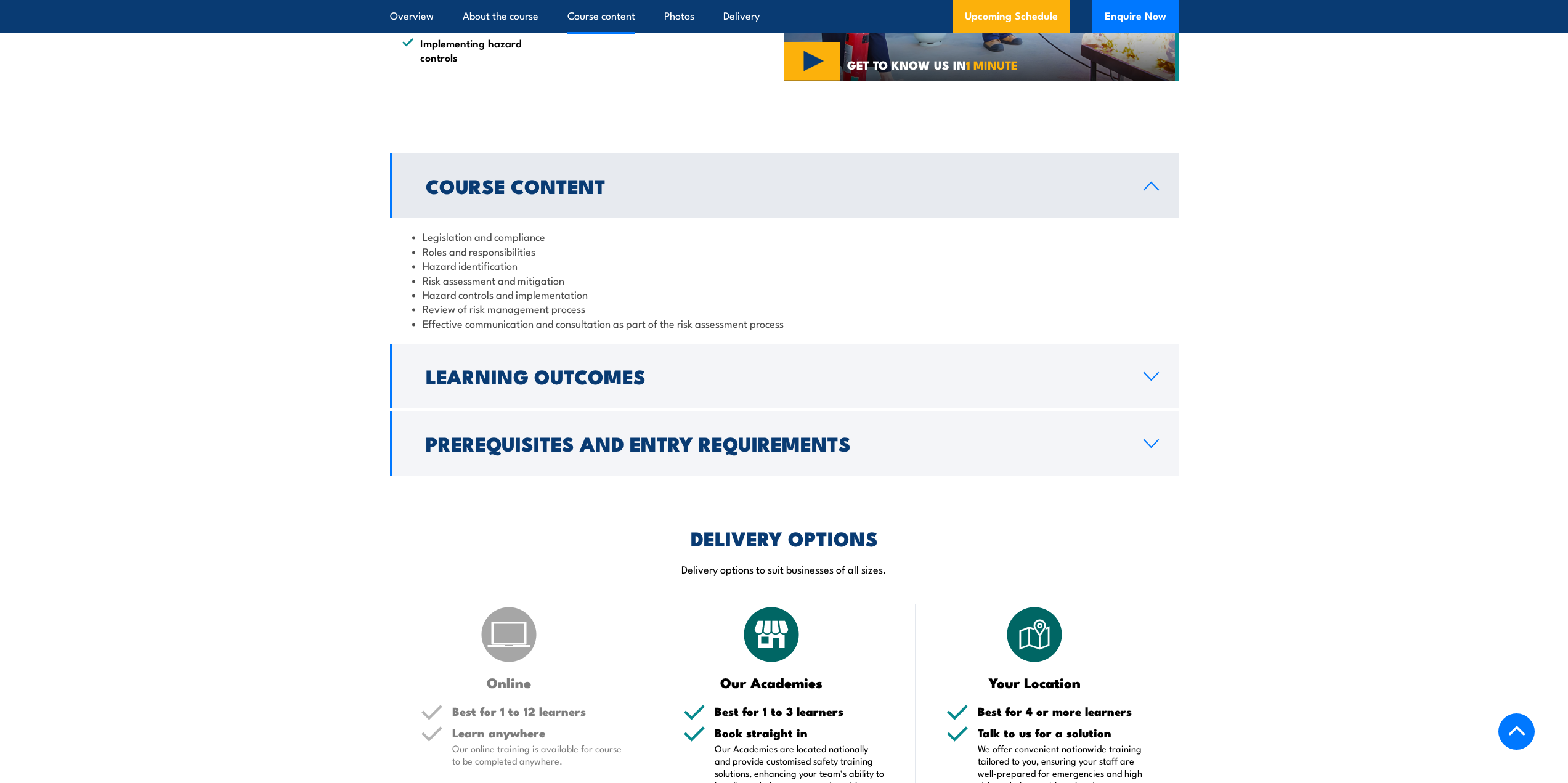
scroll to position [1043, 0]
